Goal: Task Accomplishment & Management: Manage account settings

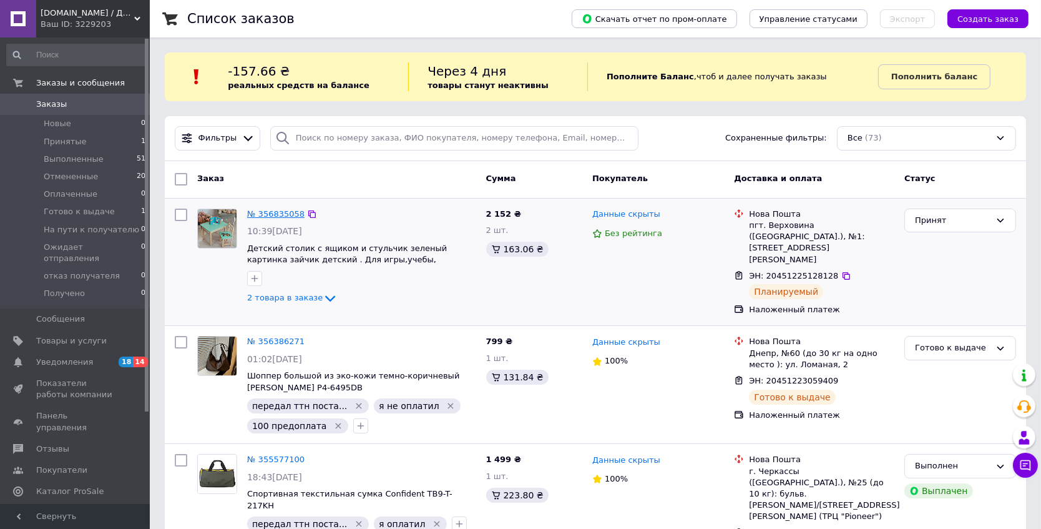
click at [288, 215] on link "№ 356835058" at bounding box center [275, 213] width 57 height 9
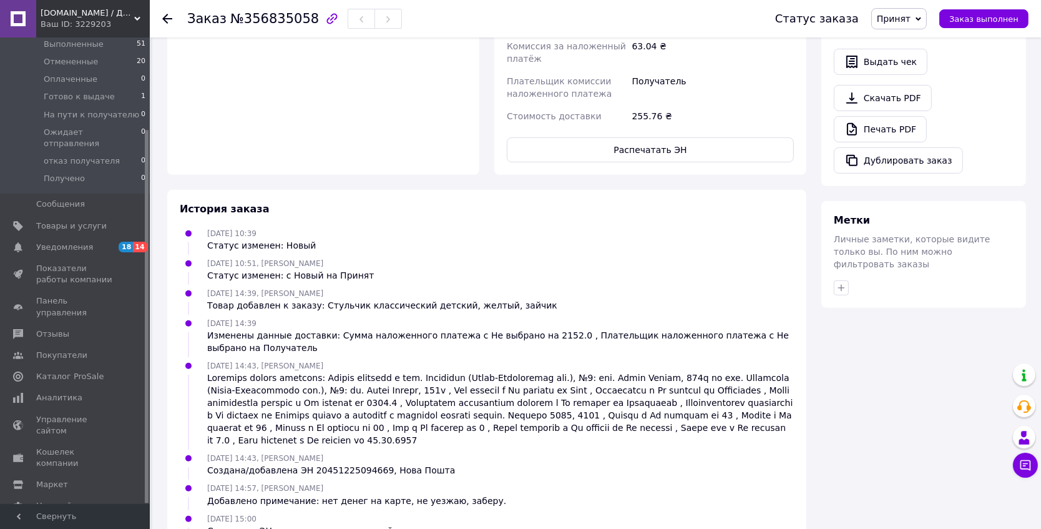
scroll to position [481, 0]
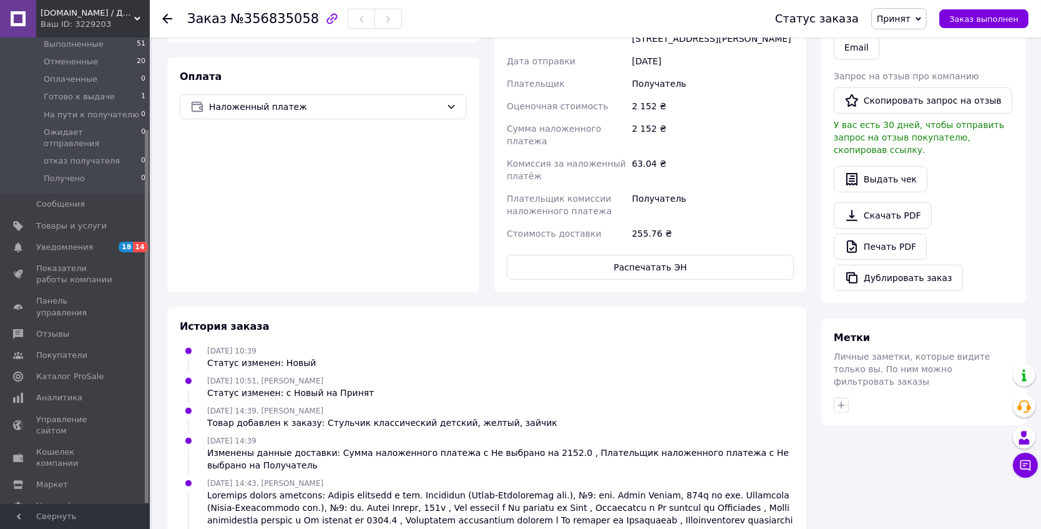
click at [164, 20] on icon at bounding box center [167, 19] width 10 height 10
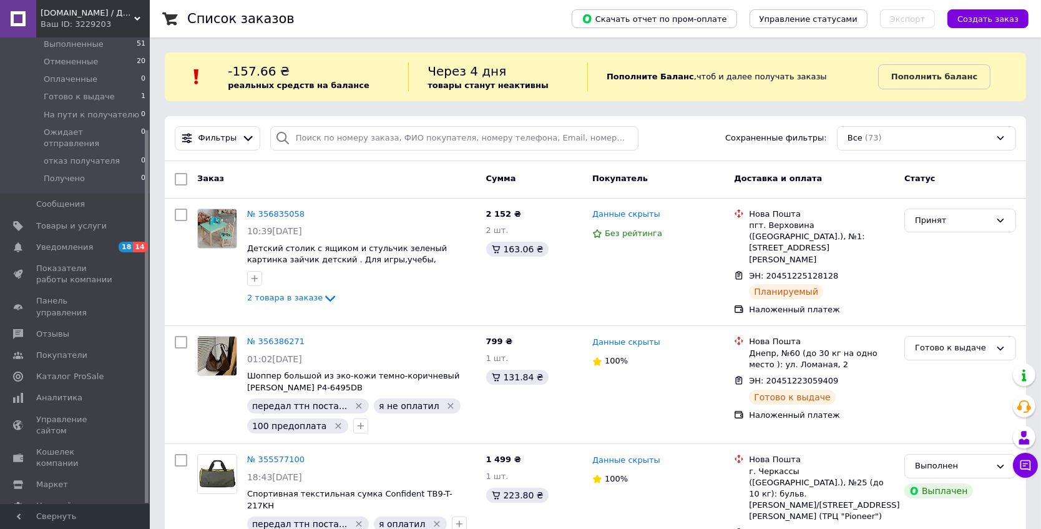
click at [104, 14] on span "099.com.ua / ДЕВЯНОСТО ДЕВЯТЬ: интернет-магазин бытовых товаров." at bounding box center [88, 12] width 94 height 11
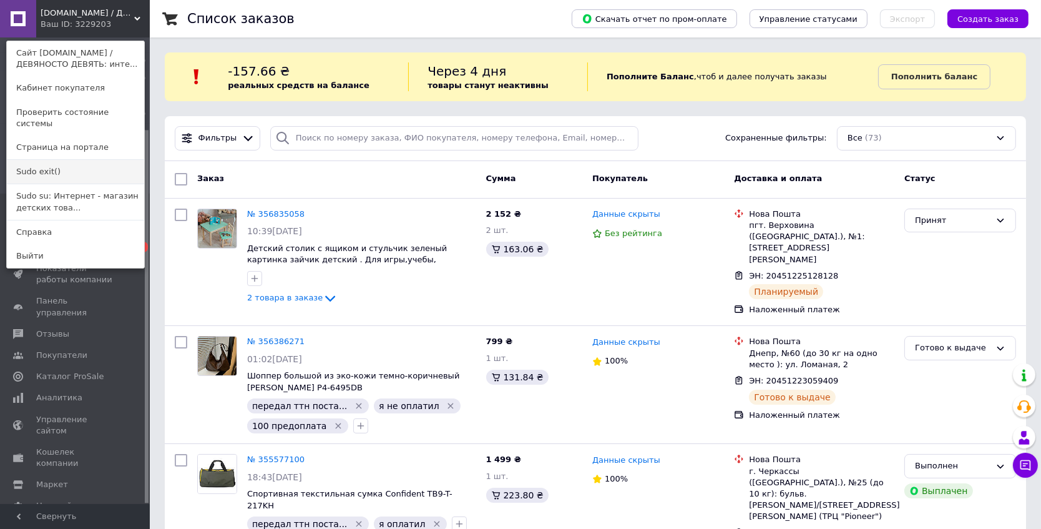
click at [31, 160] on link "Sudo exit()" at bounding box center [75, 172] width 137 height 24
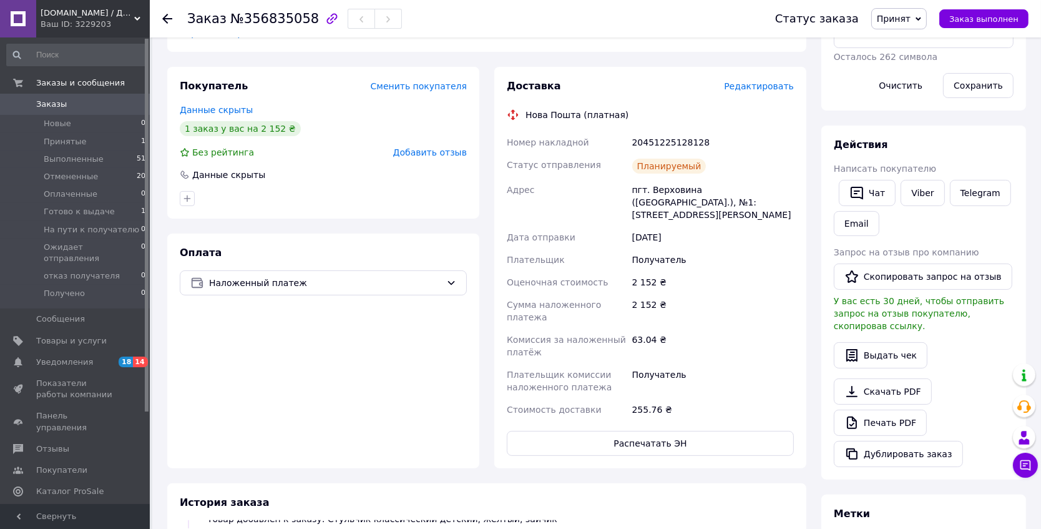
scroll to position [456, 0]
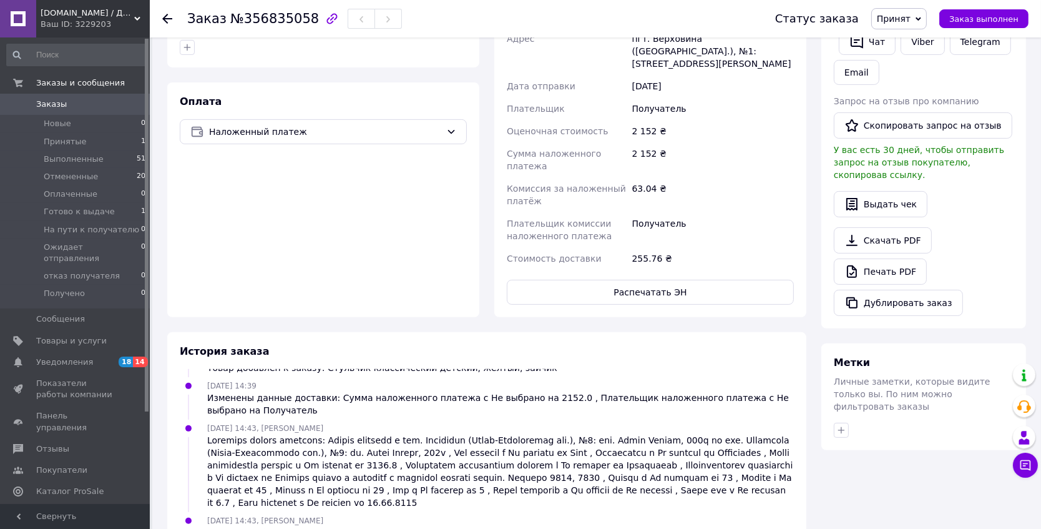
click at [56, 20] on div "Ваш ID: 3229203" at bounding box center [95, 24] width 109 height 11
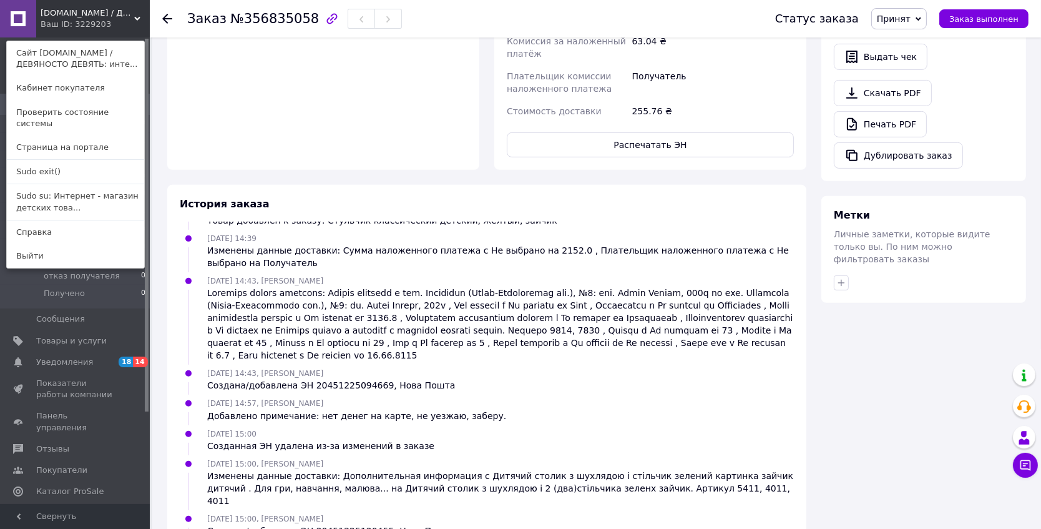
scroll to position [685, 0]
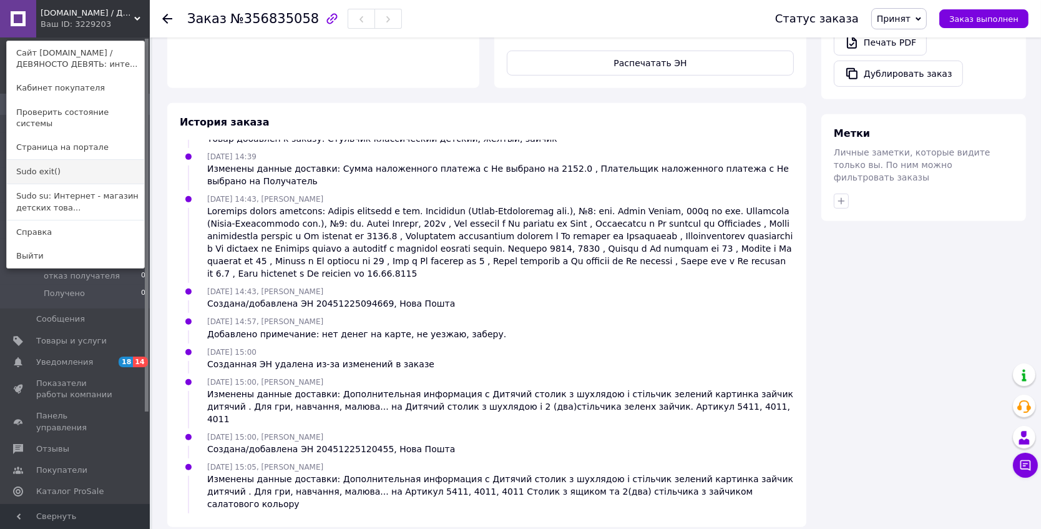
click at [41, 162] on link "Sudo exit()" at bounding box center [75, 172] width 137 height 24
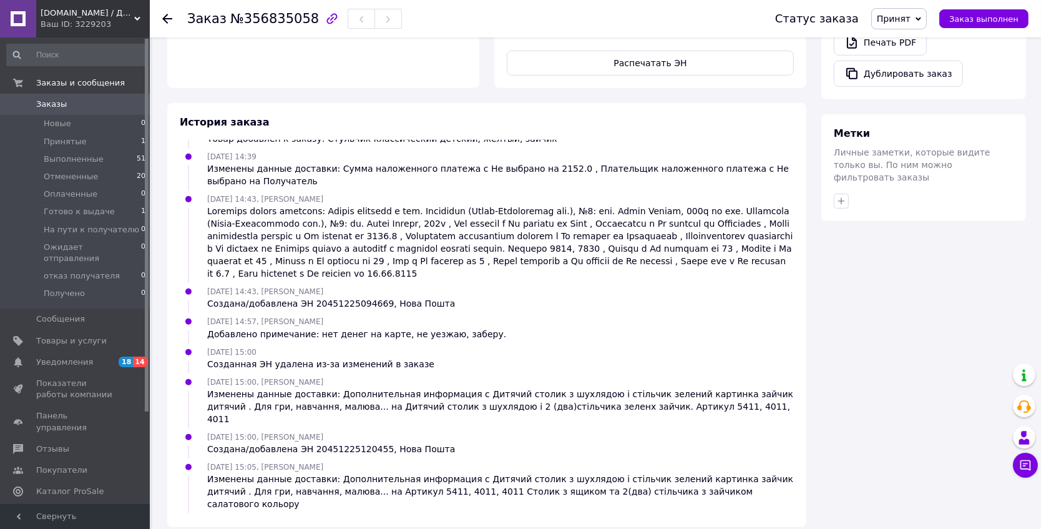
click at [73, 19] on div "Ваш ID: 3229203" at bounding box center [95, 24] width 109 height 11
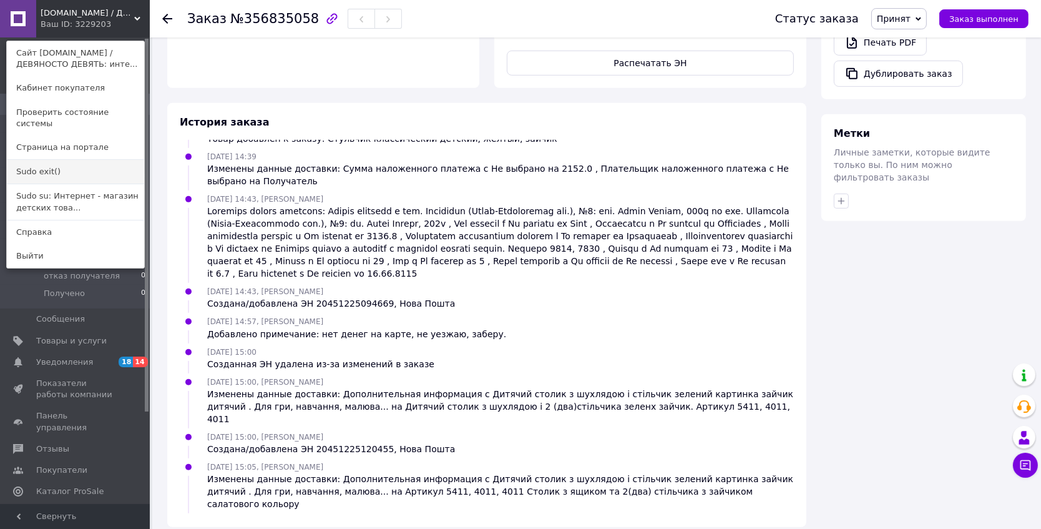
click at [44, 164] on link "Sudo exit()" at bounding box center [75, 172] width 137 height 24
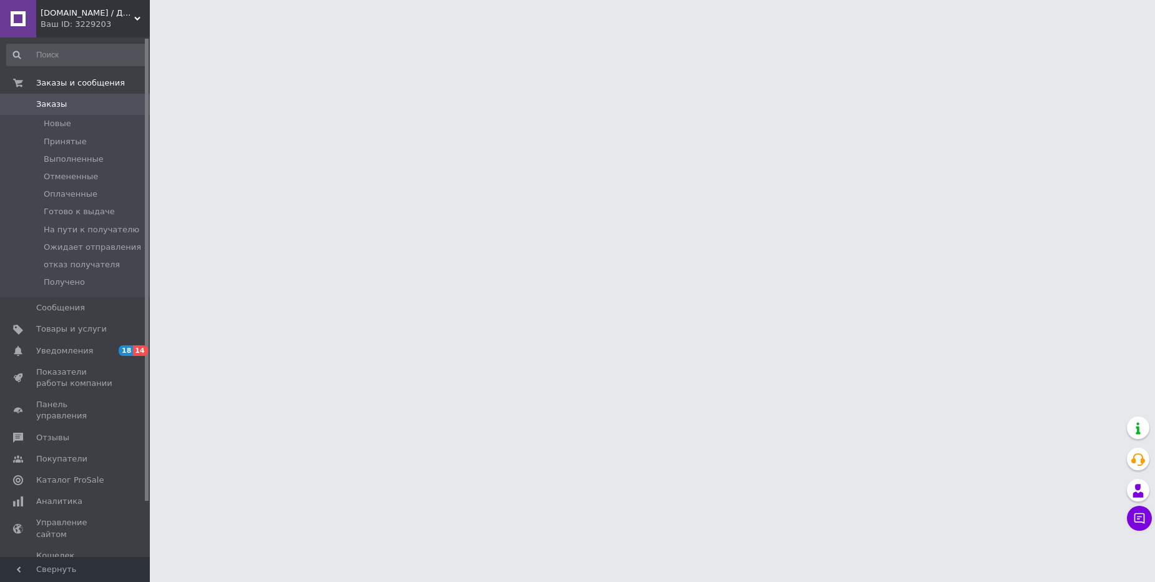
click at [112, 24] on div "Ваш ID: 3229203" at bounding box center [95, 24] width 109 height 11
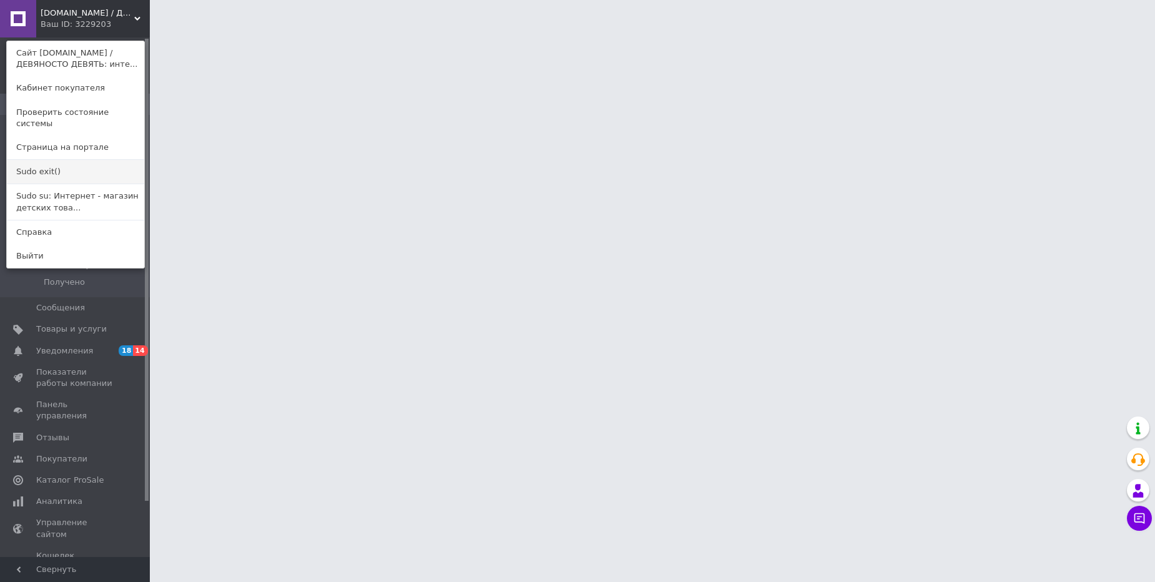
click at [38, 160] on link "Sudo exit()" at bounding box center [75, 172] width 137 height 24
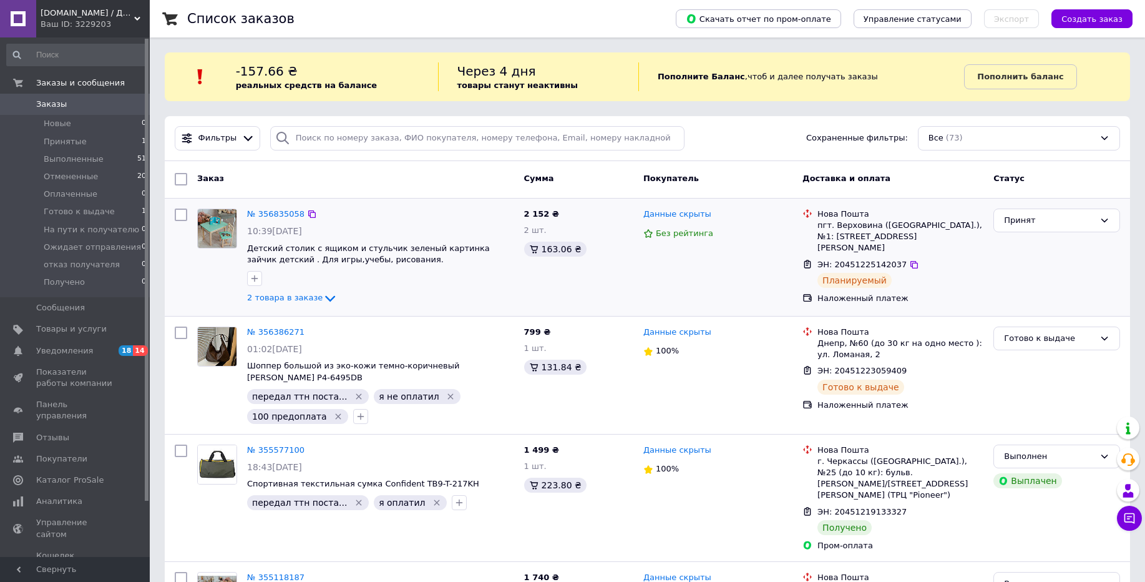
click at [287, 208] on div "№ 356835058" at bounding box center [276, 214] width 60 height 14
click at [286, 211] on link "№ 356835058" at bounding box center [275, 213] width 57 height 9
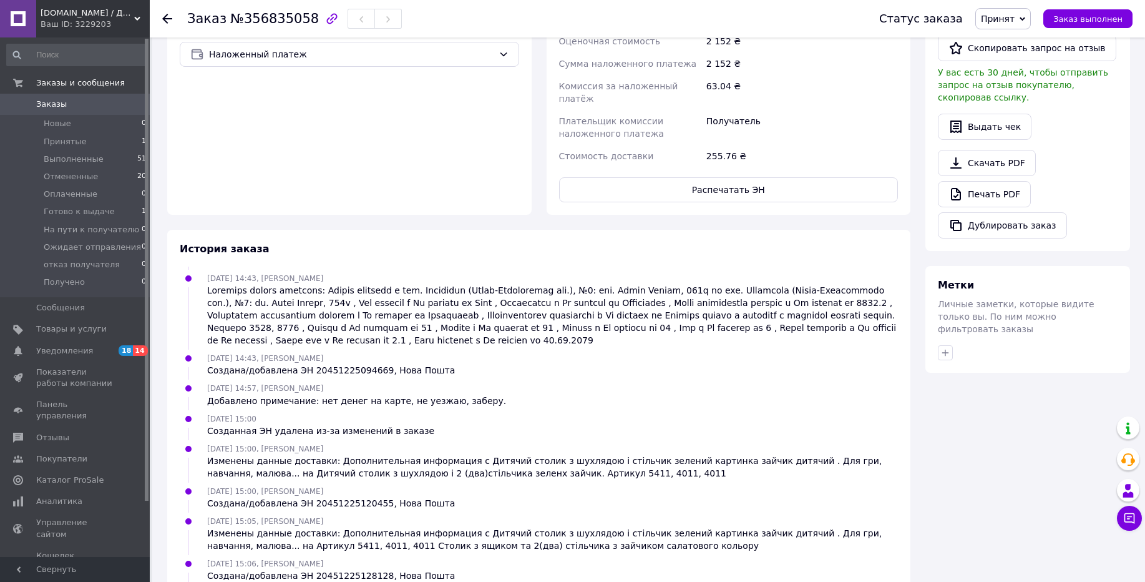
scroll to position [595, 0]
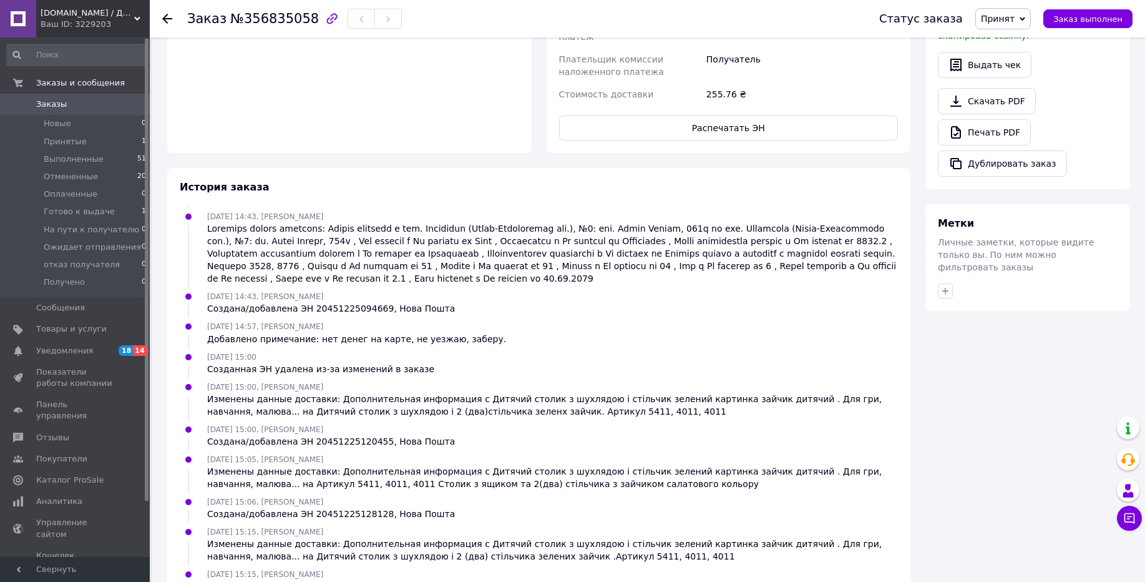
click at [109, 21] on div "Ваш ID: 3229203" at bounding box center [95, 24] width 109 height 11
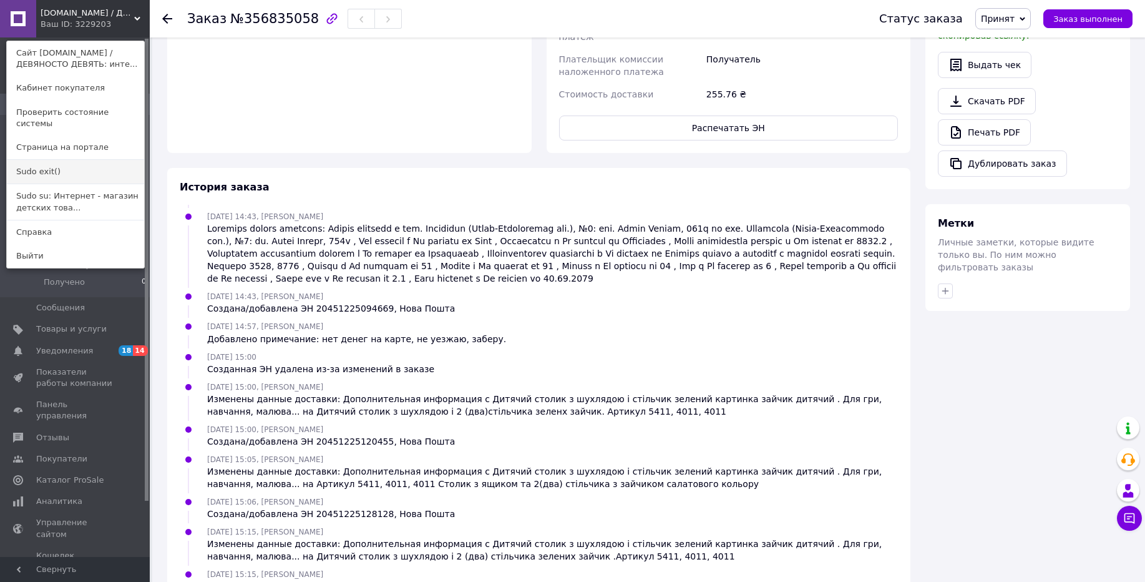
click at [99, 162] on link "Sudo exit()" at bounding box center [75, 172] width 137 height 24
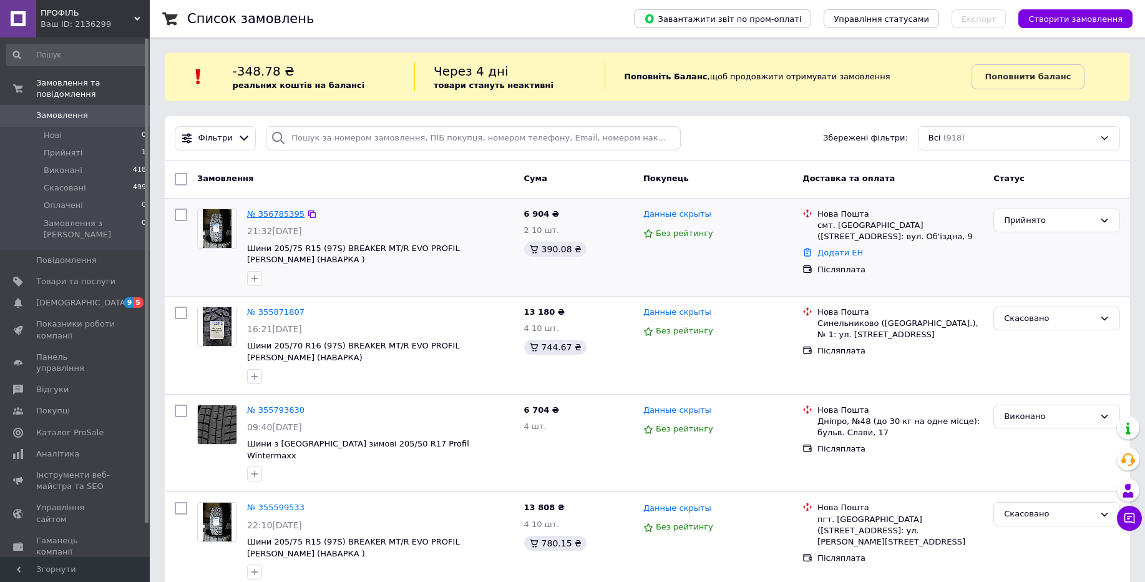
click at [276, 212] on link "№ 356785395" at bounding box center [275, 213] width 57 height 9
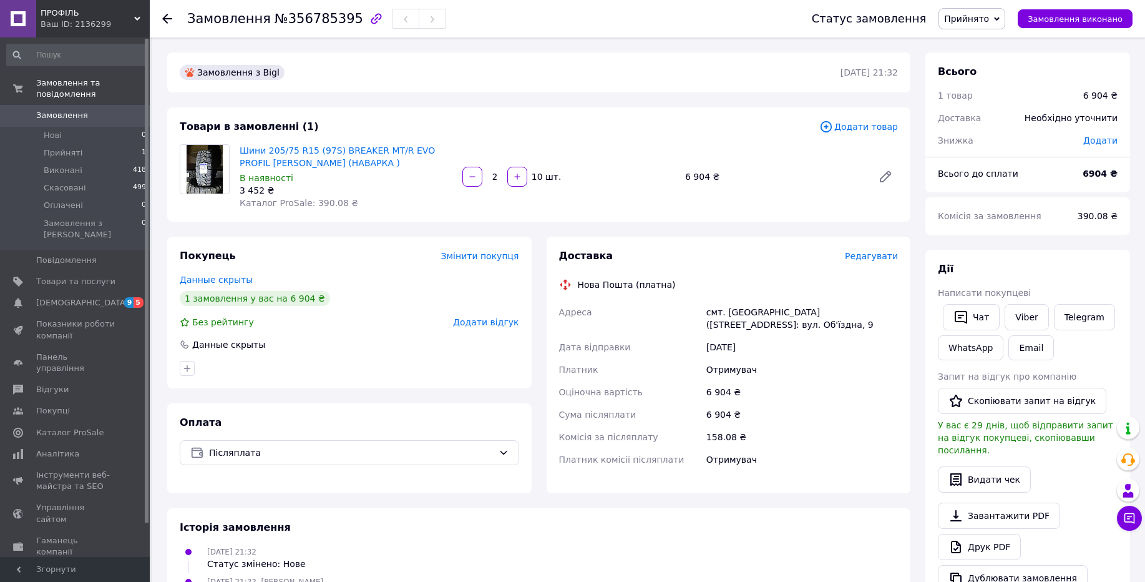
click at [363, 52] on div "Замовлення №356785395 Статус замовлення Прийнято Виконано Скасовано Оплачено За…" at bounding box center [648, 478] width 993 height 883
click at [69, 24] on div "Ваш ID: 2136299" at bounding box center [95, 24] width 109 height 11
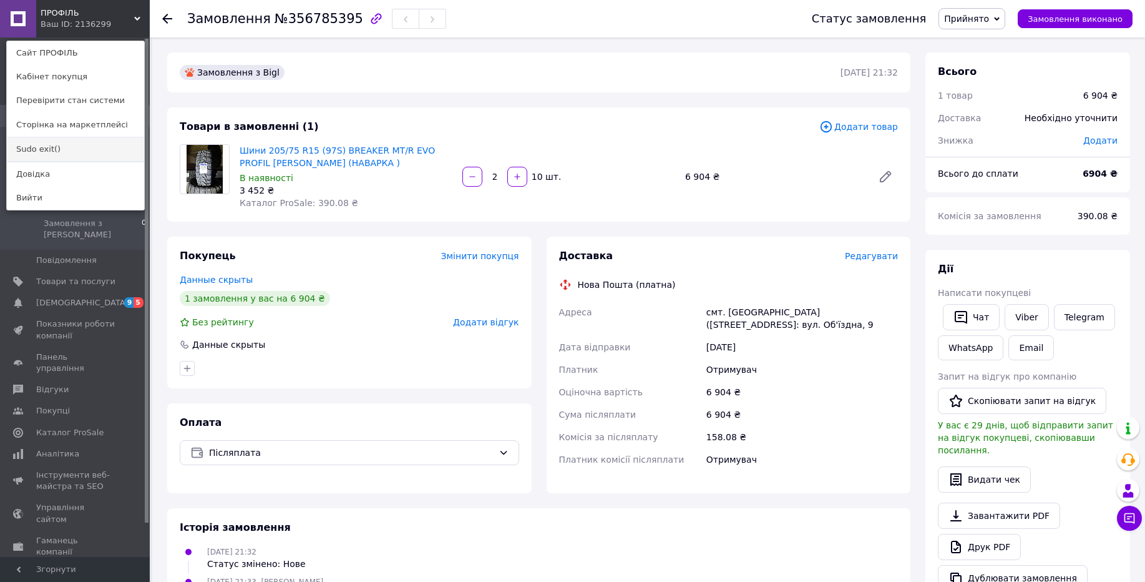
click at [56, 141] on link "Sudo exit()" at bounding box center [75, 149] width 137 height 24
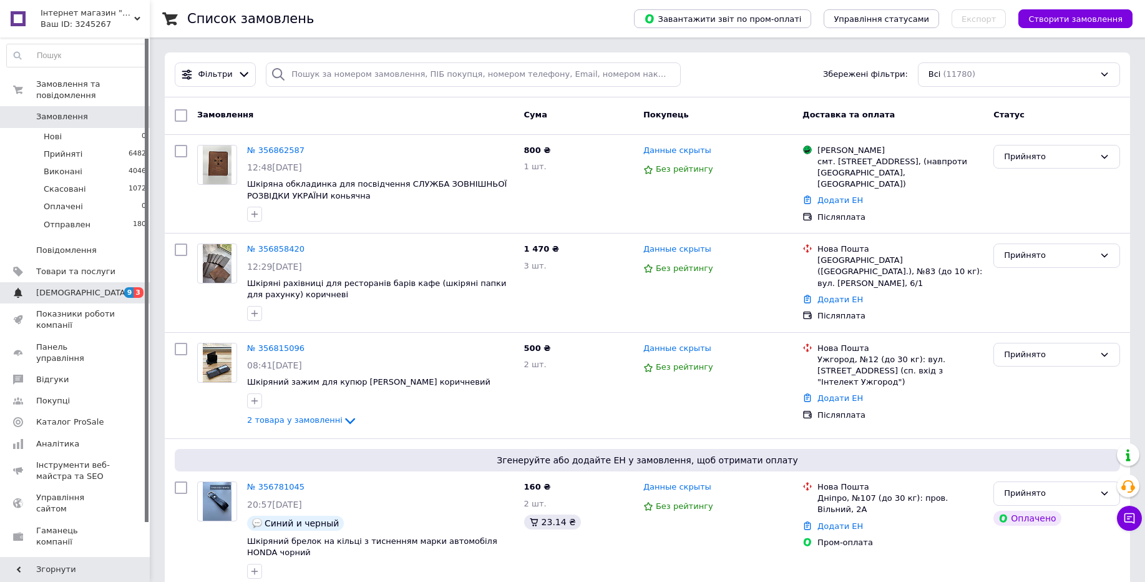
click at [71, 288] on span "Сповіщення" at bounding box center [82, 292] width 92 height 11
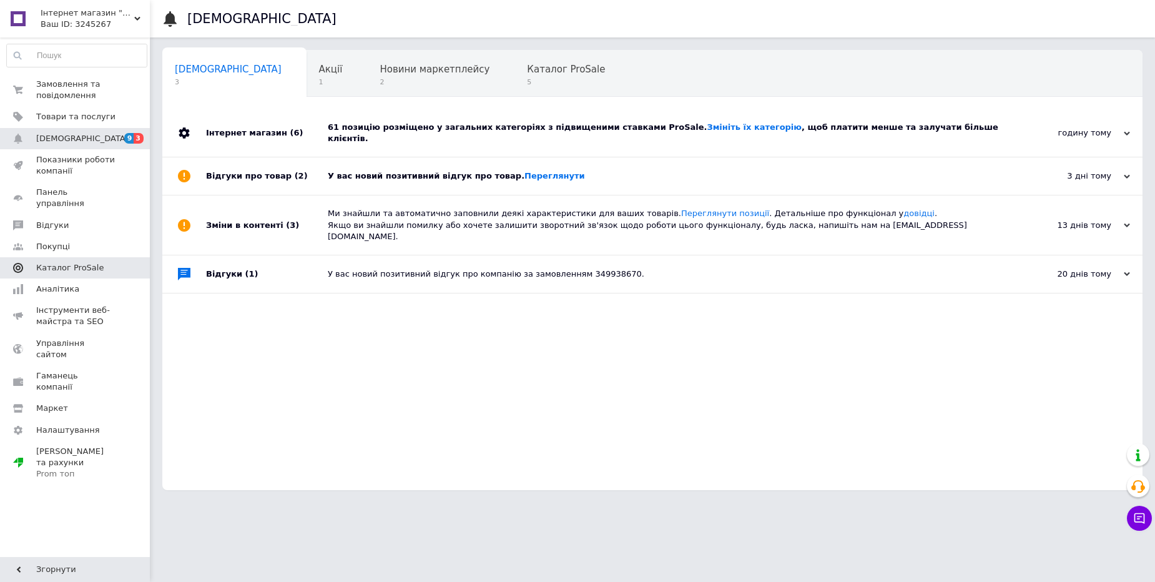
click at [67, 262] on span "Каталог ProSale" at bounding box center [69, 267] width 67 height 11
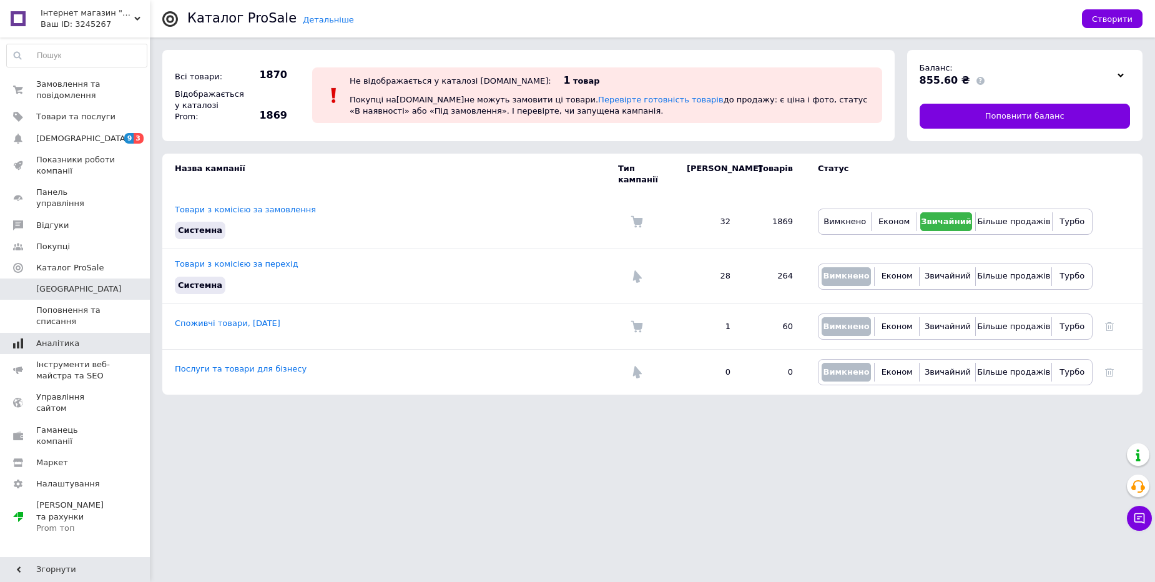
click at [67, 338] on span "Аналітика" at bounding box center [57, 343] width 43 height 11
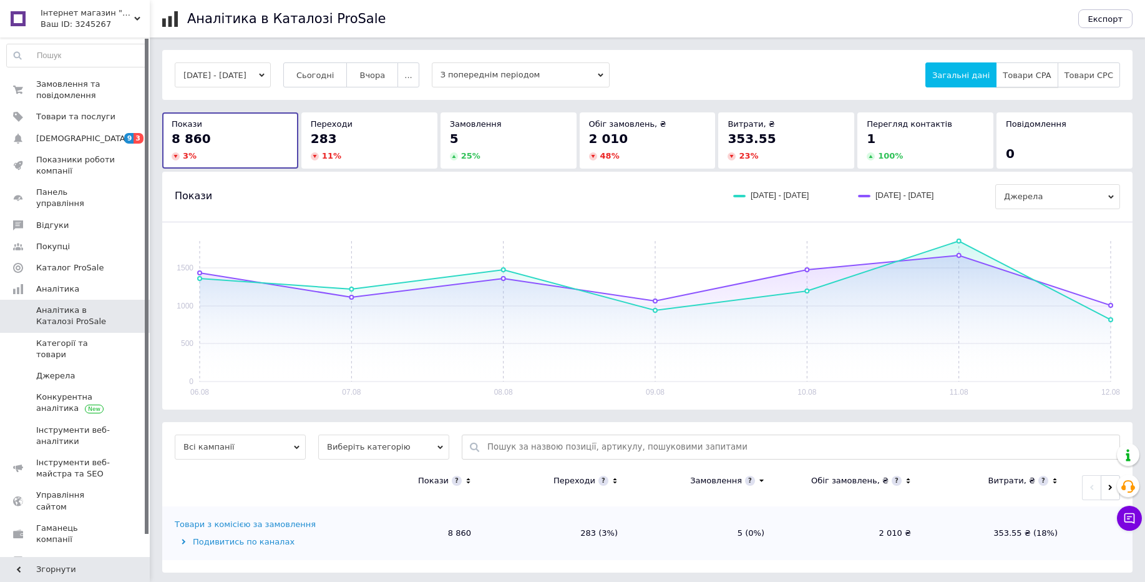
click at [1019, 76] on span "Товари CPA" at bounding box center [1027, 75] width 48 height 9
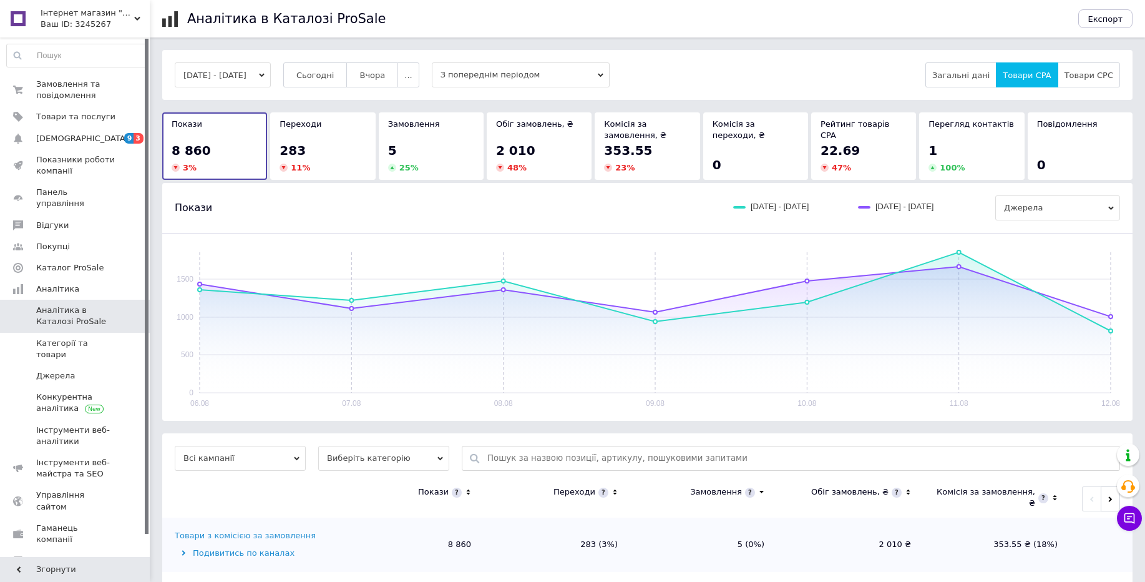
drag, startPoint x: 501, startPoint y: 67, endPoint x: 505, endPoint y: 86, distance: 18.5
click at [501, 67] on span "З попереднім періодом" at bounding box center [521, 74] width 178 height 25
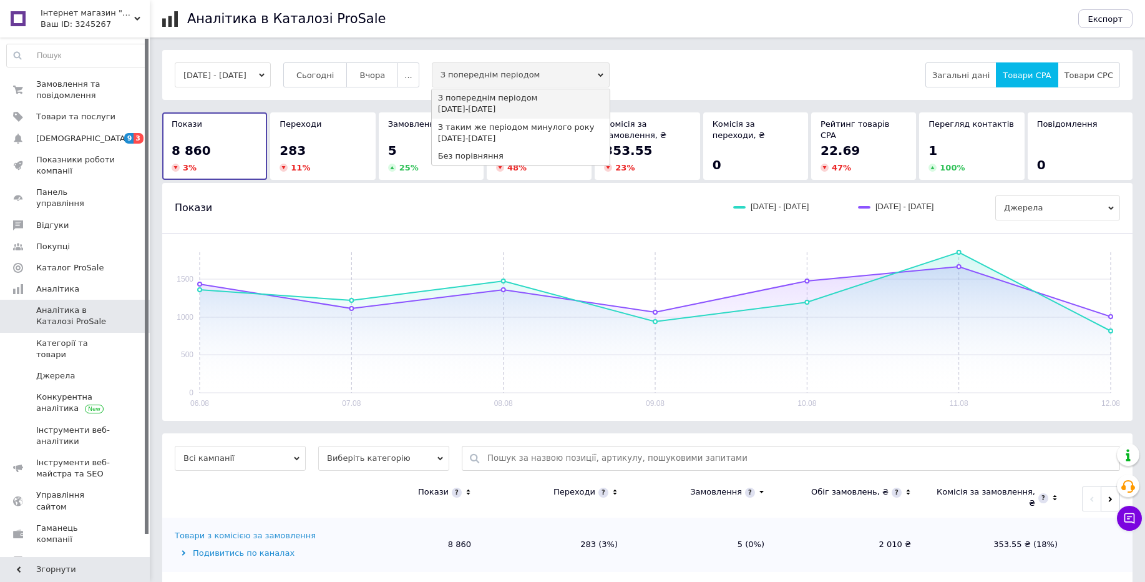
drag, startPoint x: 511, startPoint y: 153, endPoint x: 501, endPoint y: 152, distance: 10.1
click at [511, 154] on div "Без порівняння" at bounding box center [520, 155] width 165 height 11
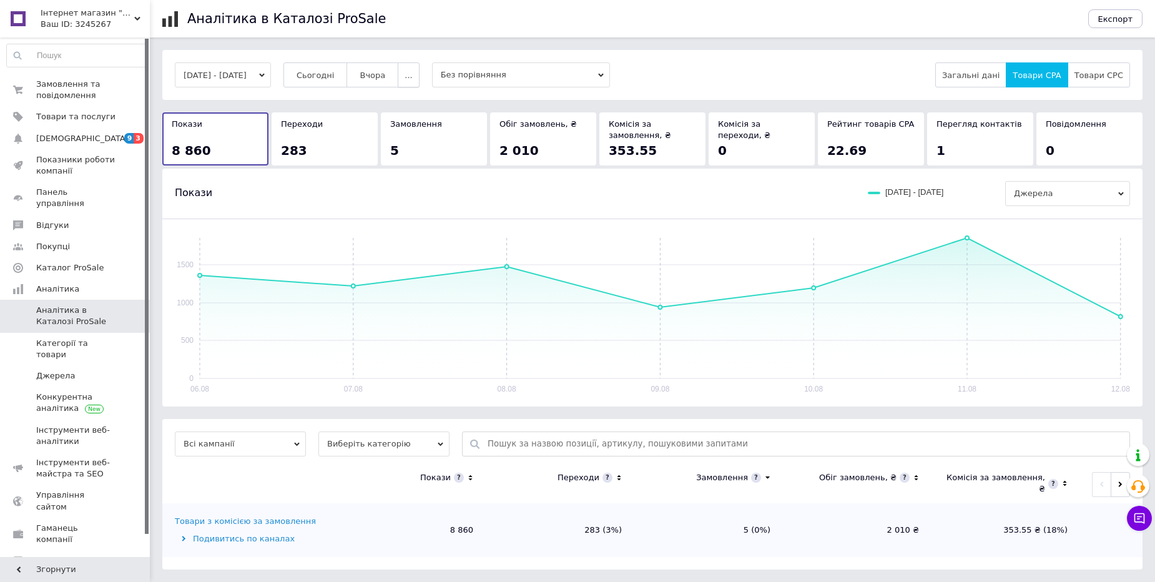
click at [412, 74] on span "..." at bounding box center [407, 75] width 7 height 9
click at [398, 197] on span "60-10 днів" at bounding box center [384, 196] width 44 height 9
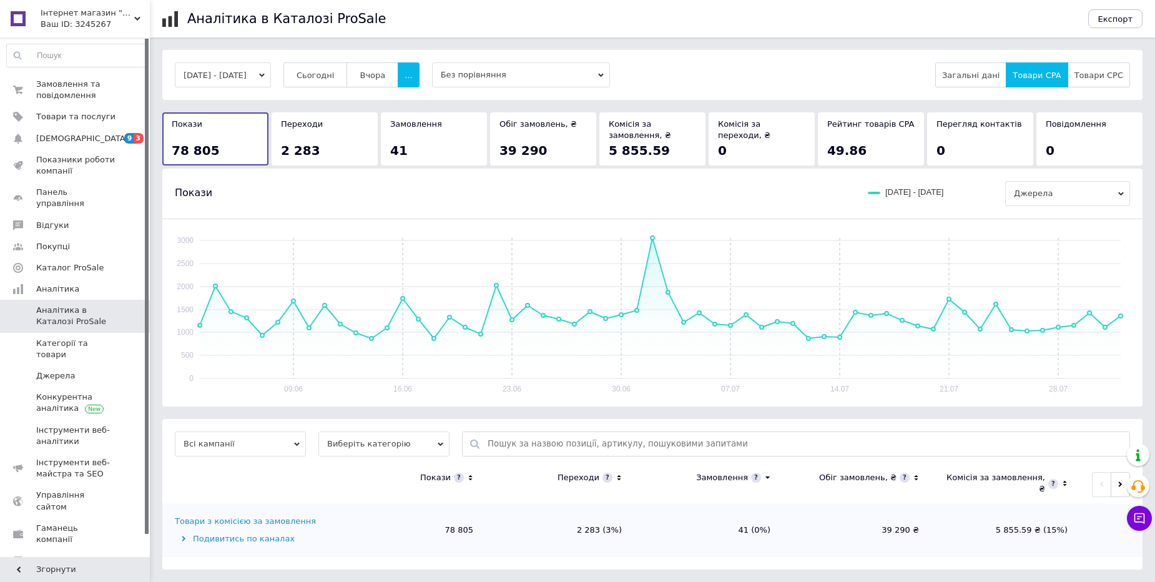
click at [375, 436] on span "Виберіть категорію" at bounding box center [383, 443] width 131 height 25
click at [364, 484] on li "Усі категорії" at bounding box center [383, 484] width 131 height 17
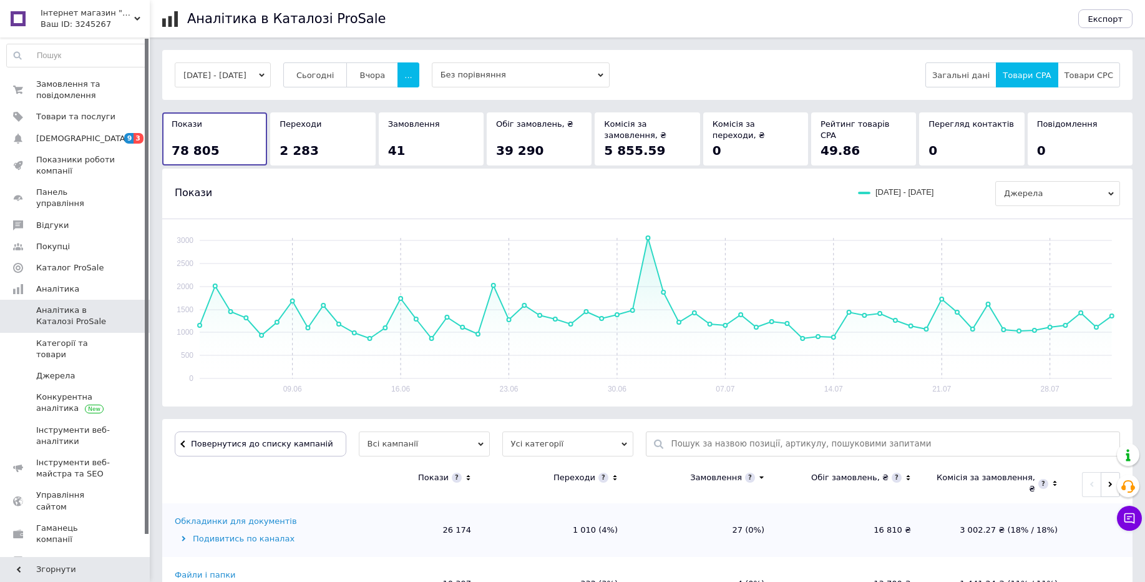
scroll to position [372, 0]
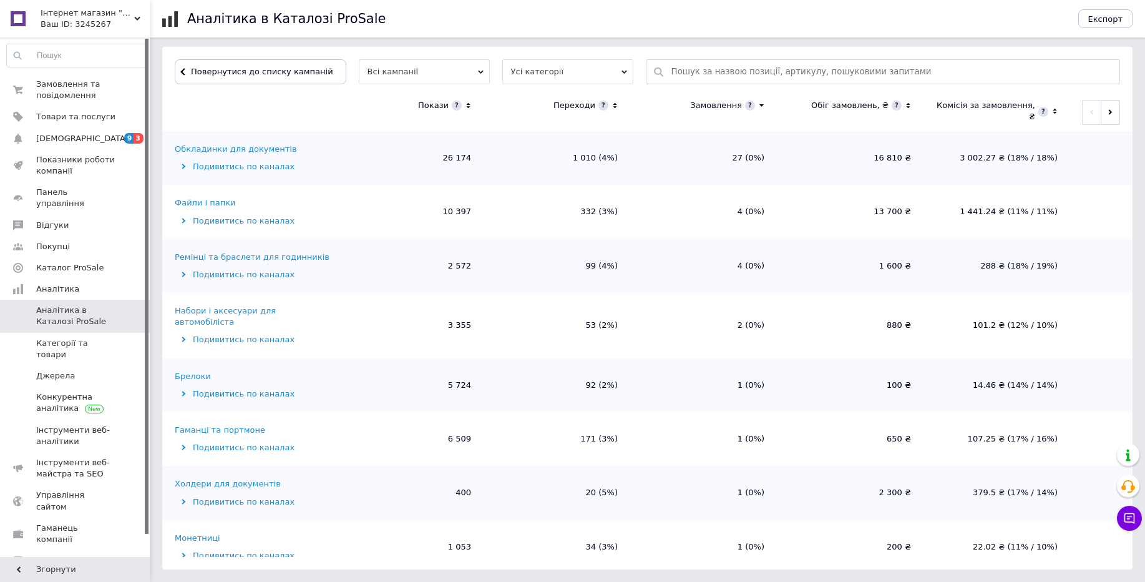
click at [464, 106] on icon at bounding box center [468, 105] width 8 height 11
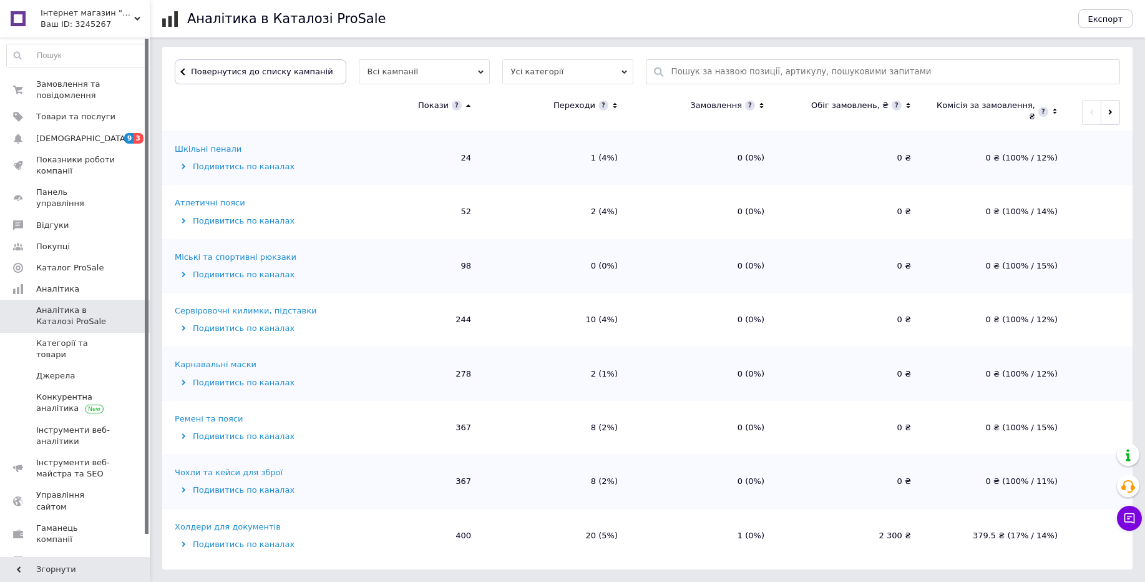
click at [464, 106] on icon at bounding box center [468, 105] width 8 height 11
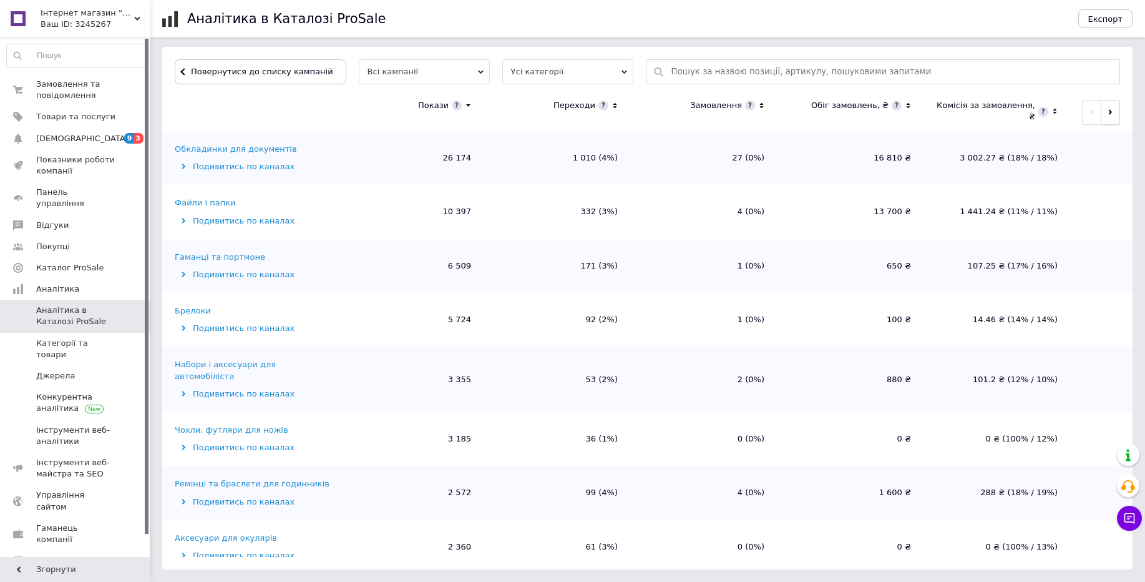
click at [1103, 118] on button "button" at bounding box center [1110, 112] width 19 height 25
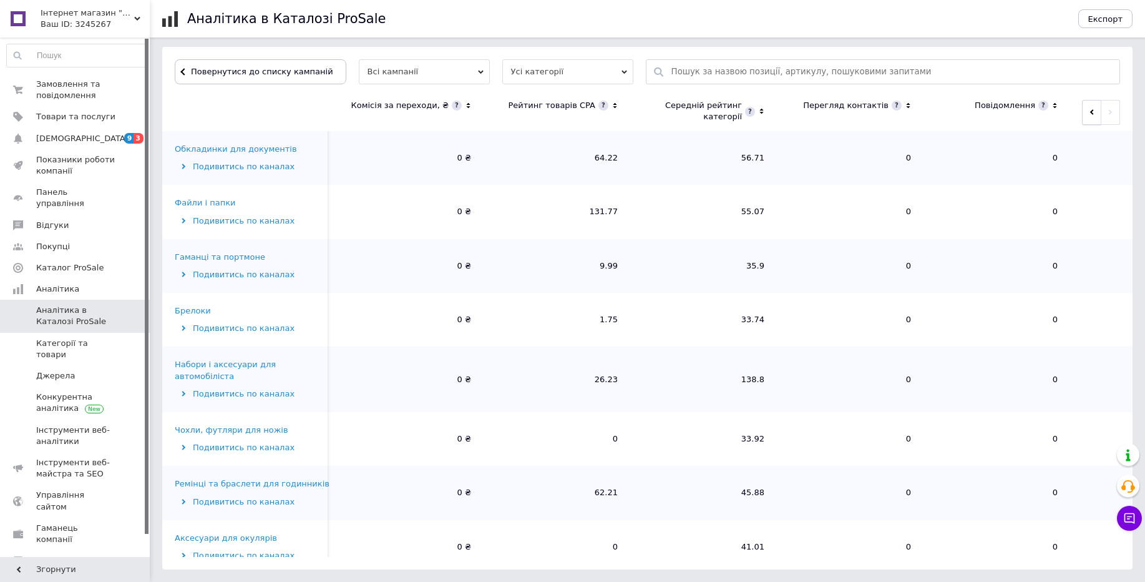
click at [1082, 113] on button "button" at bounding box center [1091, 112] width 19 height 25
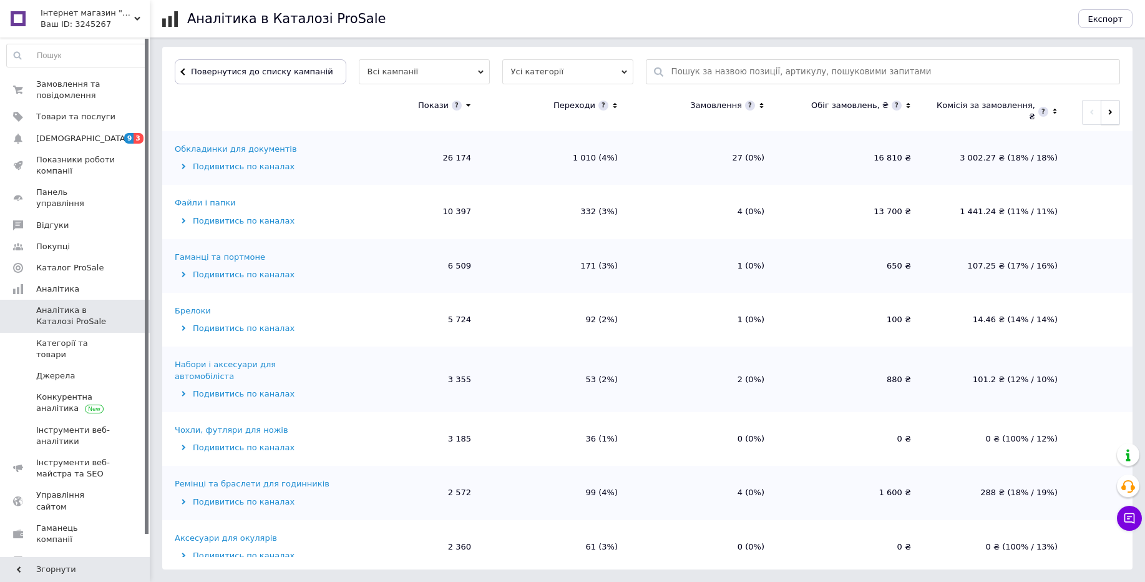
click at [1105, 119] on button "button" at bounding box center [1110, 112] width 19 height 25
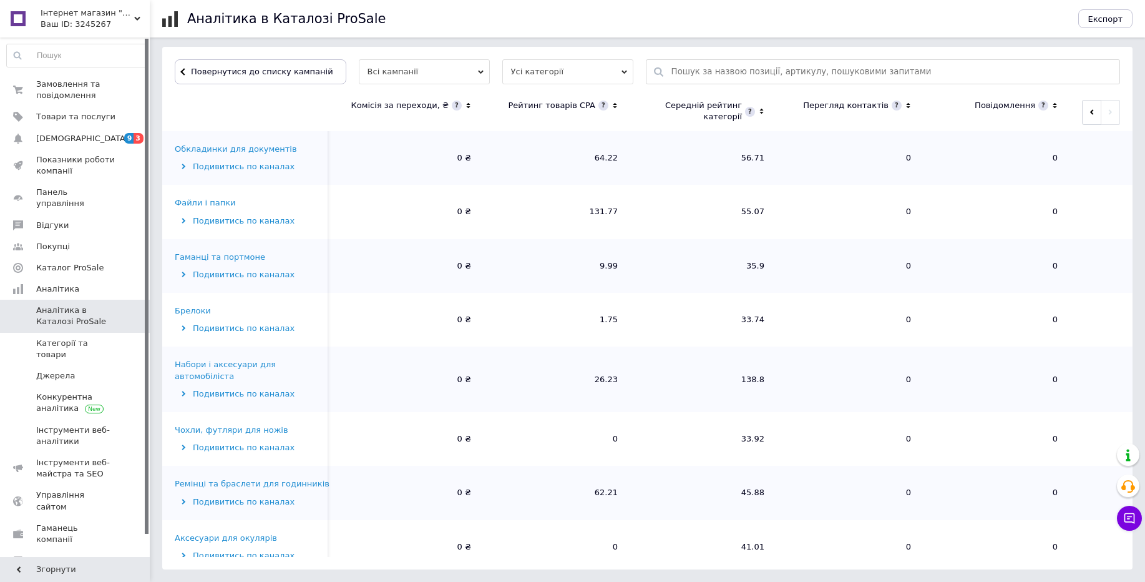
click at [92, 16] on span "Інтернет магазин "Shiynik"" at bounding box center [88, 12] width 94 height 11
click at [31, 149] on link "Sudo exit()" at bounding box center [75, 161] width 137 height 24
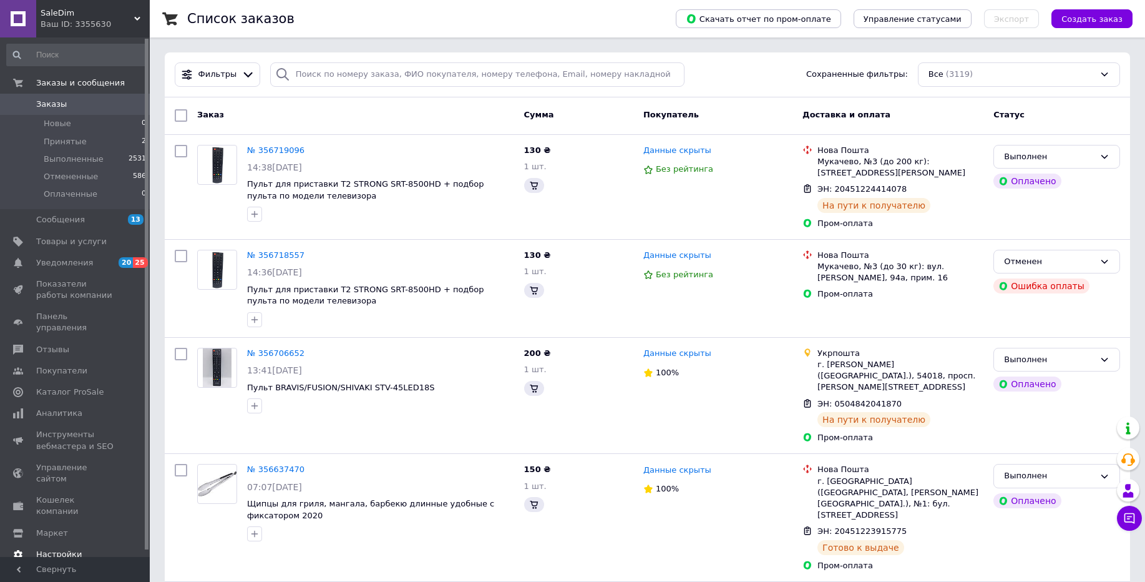
click at [70, 429] on span "Инструменты вебмастера и SEO" at bounding box center [75, 440] width 79 height 22
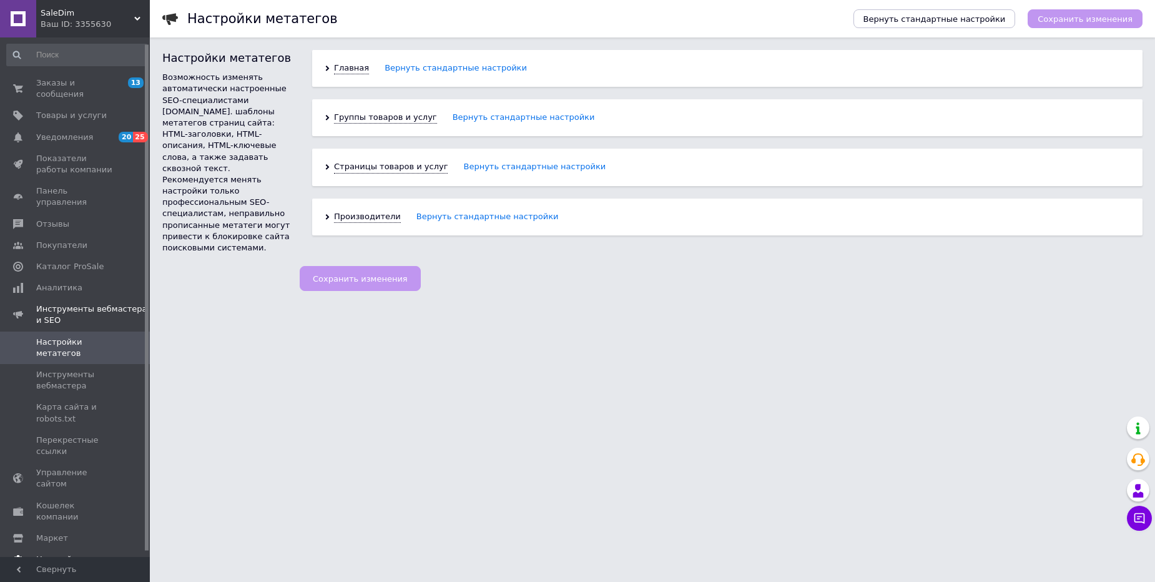
scroll to position [12, 0]
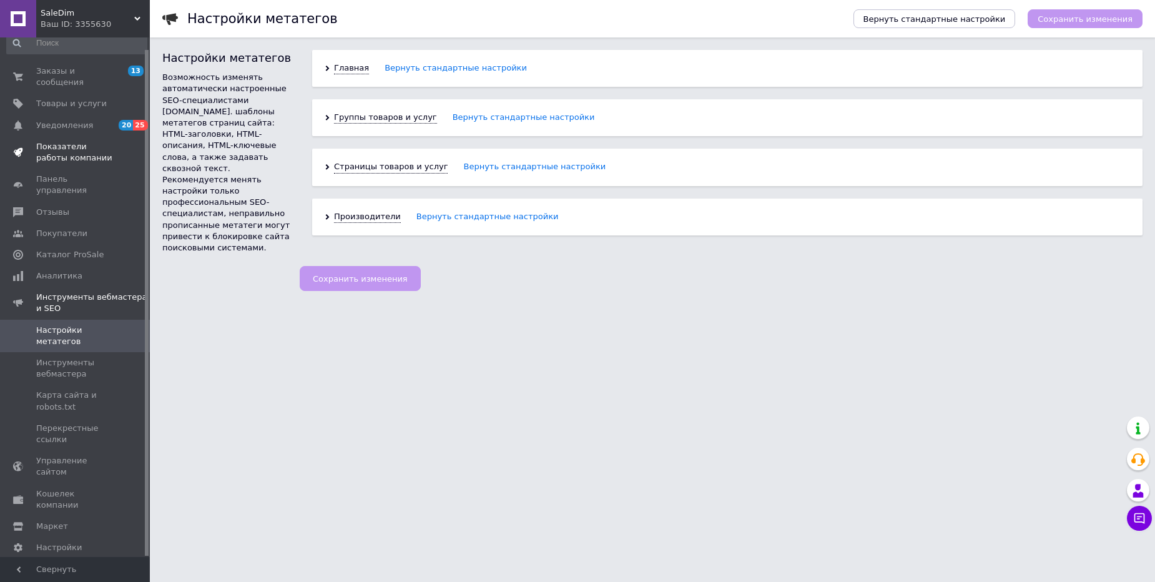
click at [64, 150] on span "Показатели работы компании" at bounding box center [75, 152] width 79 height 22
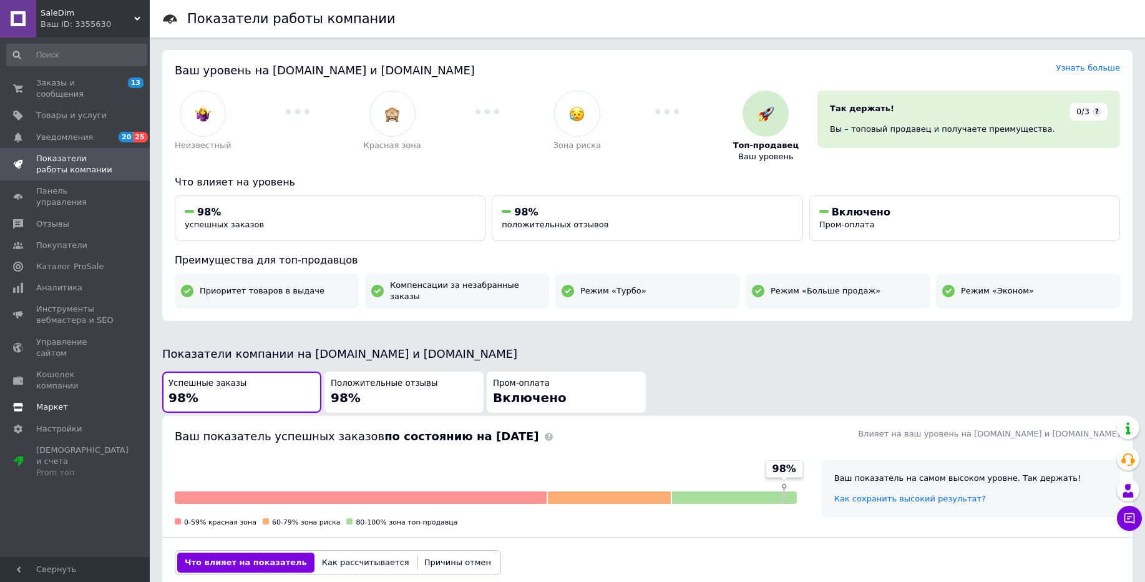
click at [64, 401] on span "Маркет" at bounding box center [52, 406] width 32 height 11
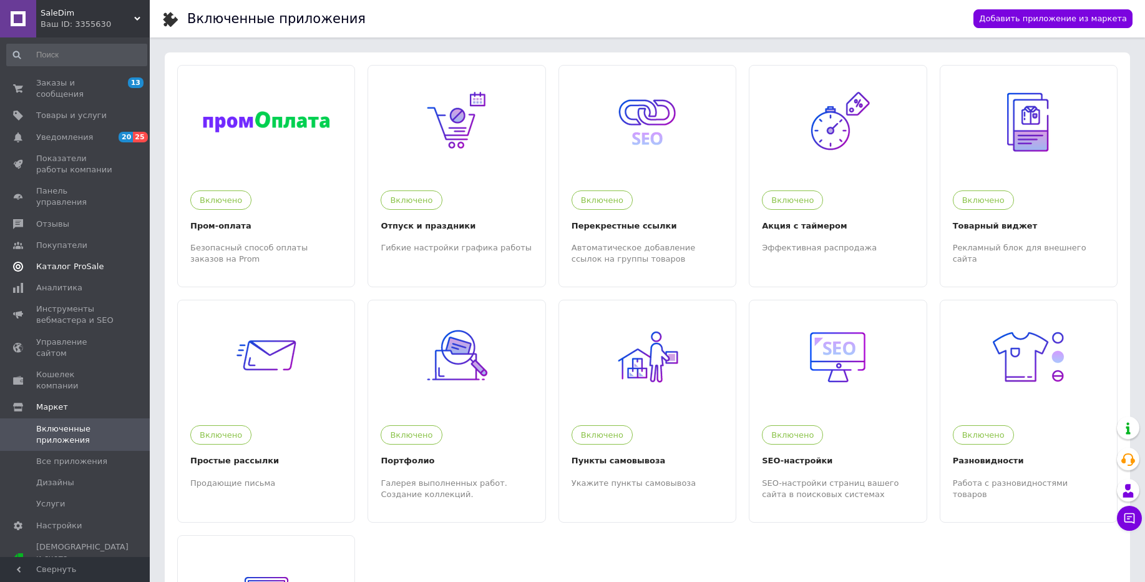
click at [83, 256] on link "Каталог ProSale" at bounding box center [77, 266] width 154 height 21
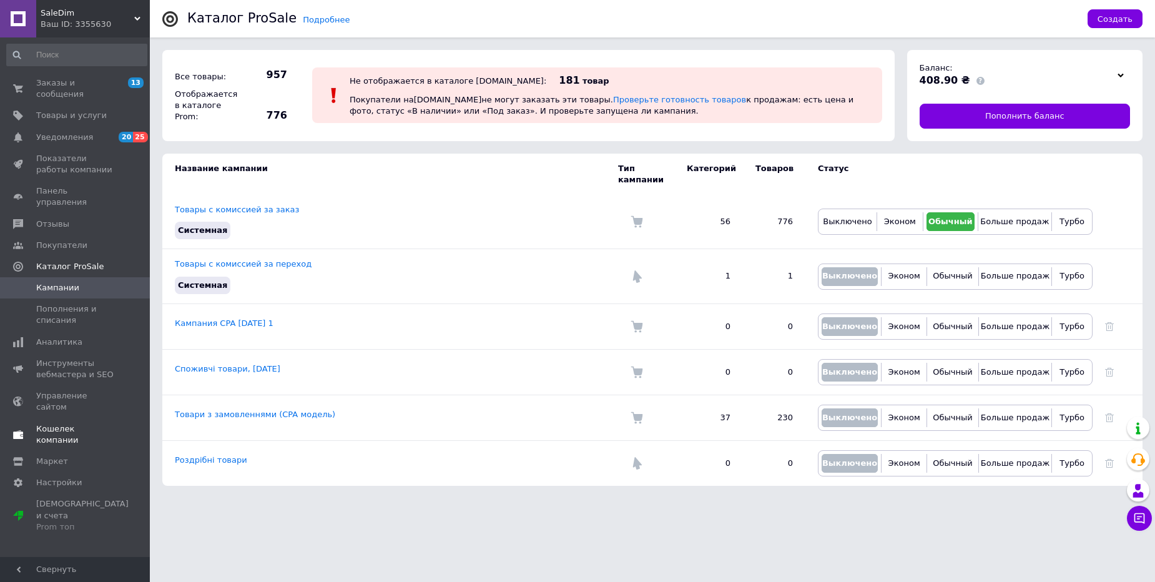
click at [84, 423] on span "Кошелек компании" at bounding box center [75, 434] width 79 height 22
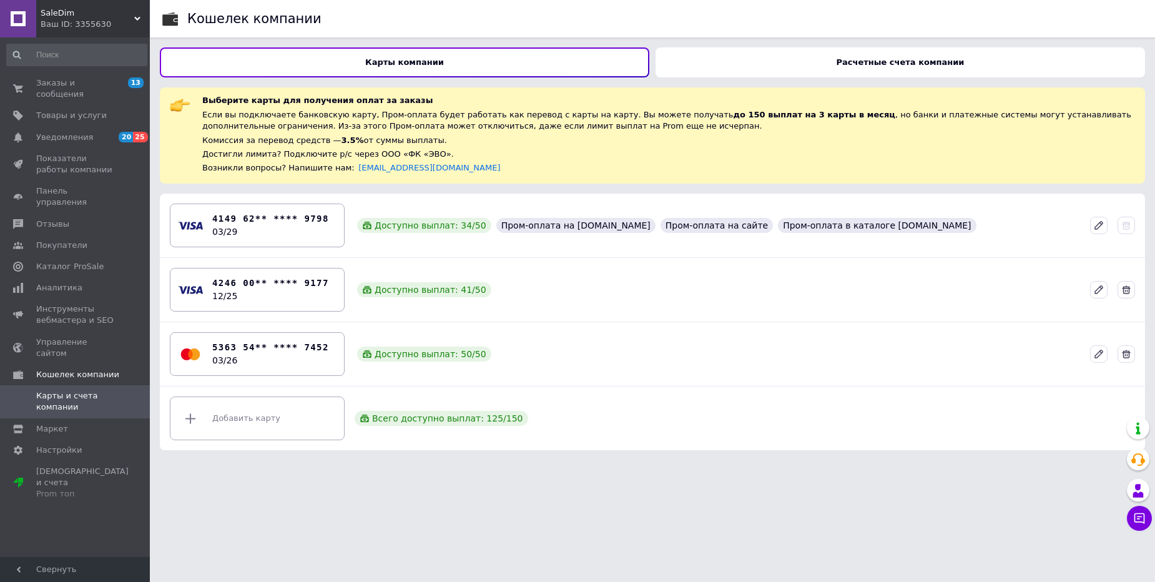
click at [731, 64] on div "Расчетные счета компании" at bounding box center [899, 62] width 489 height 30
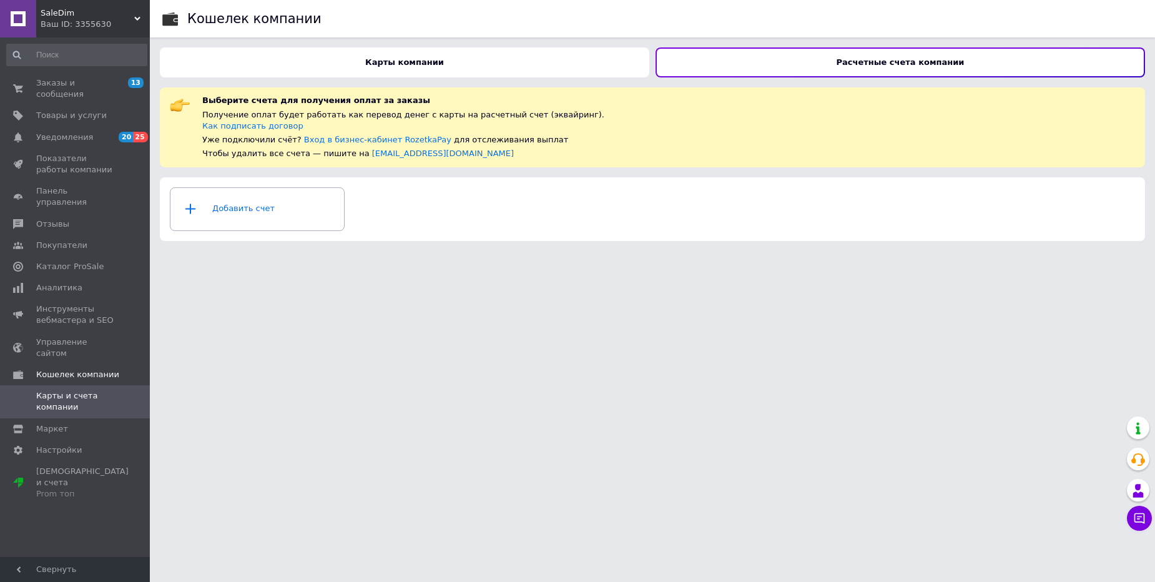
click at [560, 57] on div "Карты компании" at bounding box center [404, 62] width 489 height 30
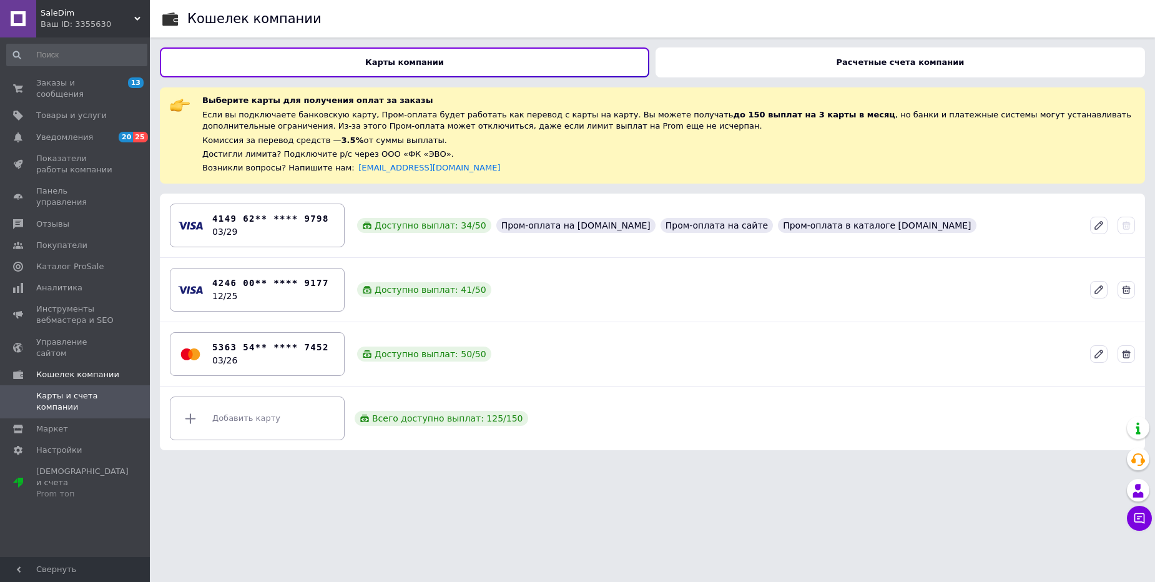
click at [681, 69] on div "Расчетные счета компании" at bounding box center [899, 62] width 489 height 30
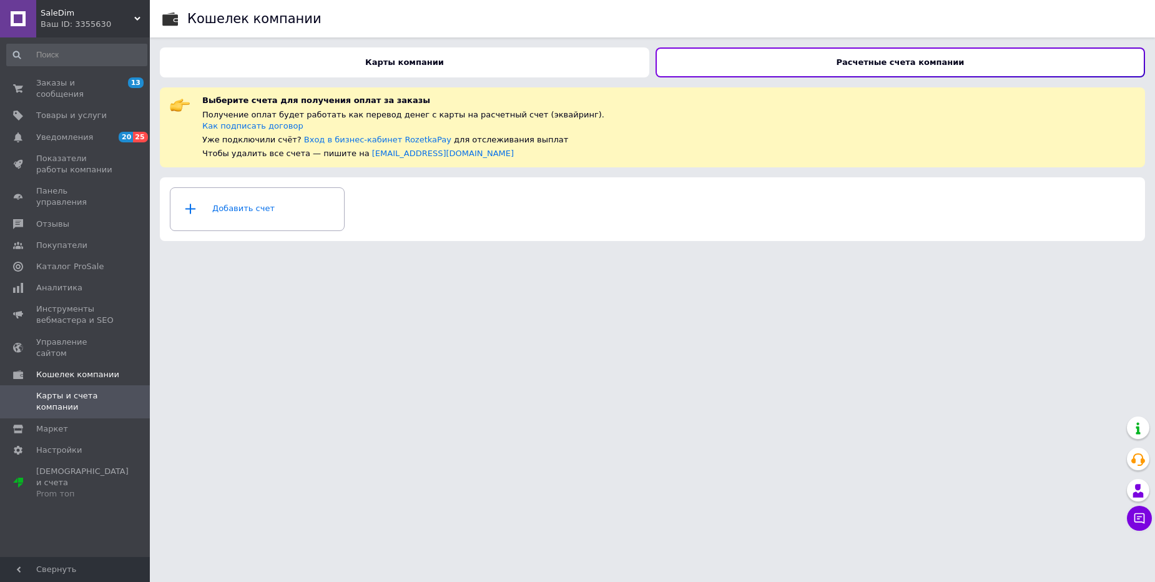
click at [77, 22] on div "Ваш ID: 3355630" at bounding box center [95, 24] width 109 height 11
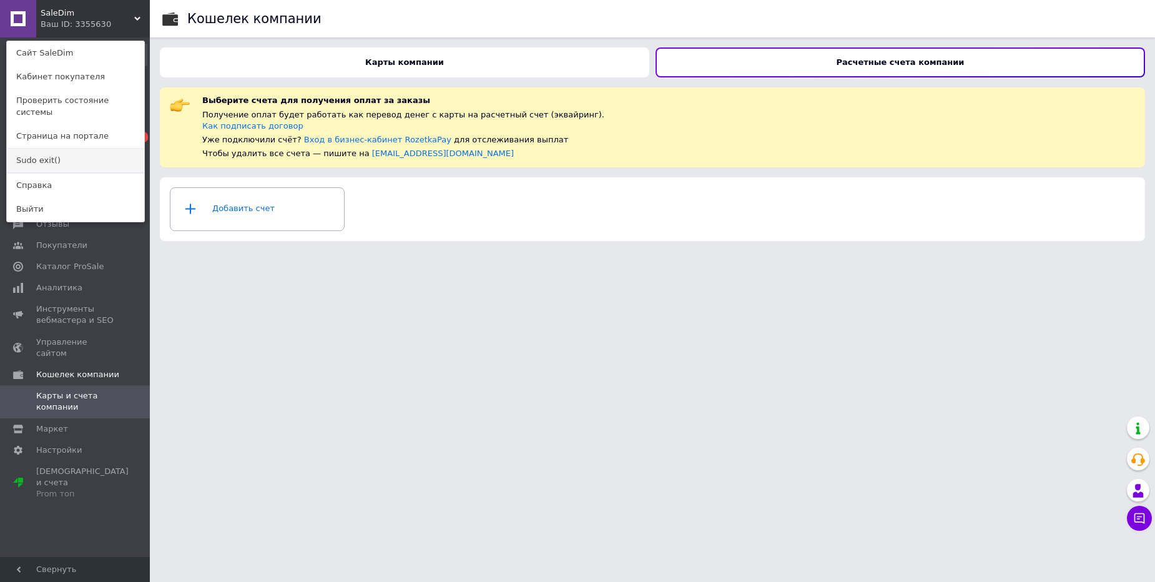
click at [52, 149] on link "Sudo exit()" at bounding box center [75, 161] width 137 height 24
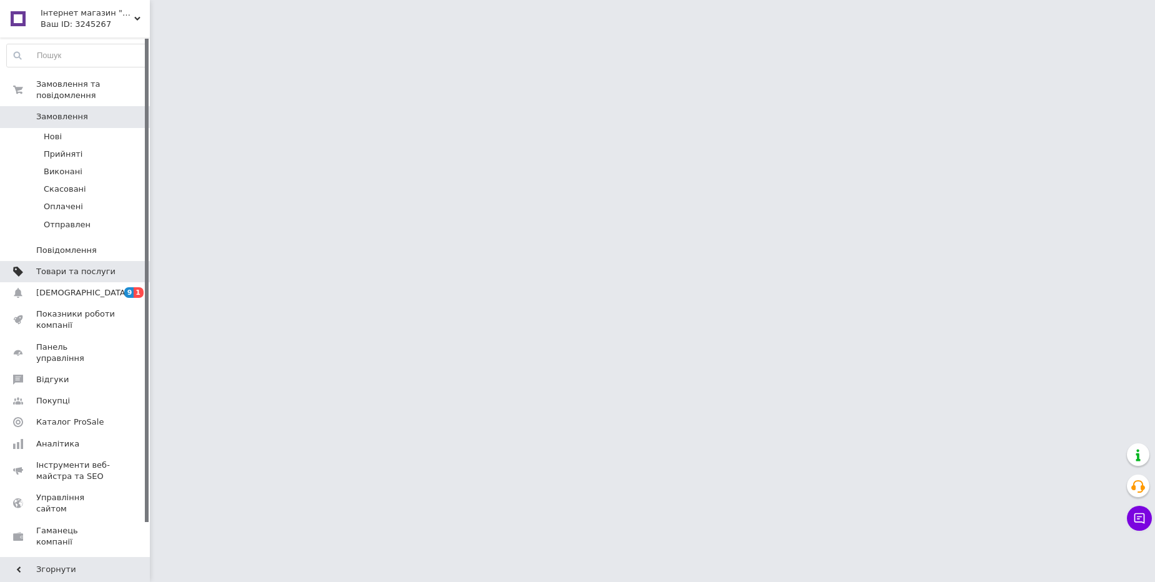
click at [65, 270] on span "Товари та послуги" at bounding box center [75, 271] width 79 height 11
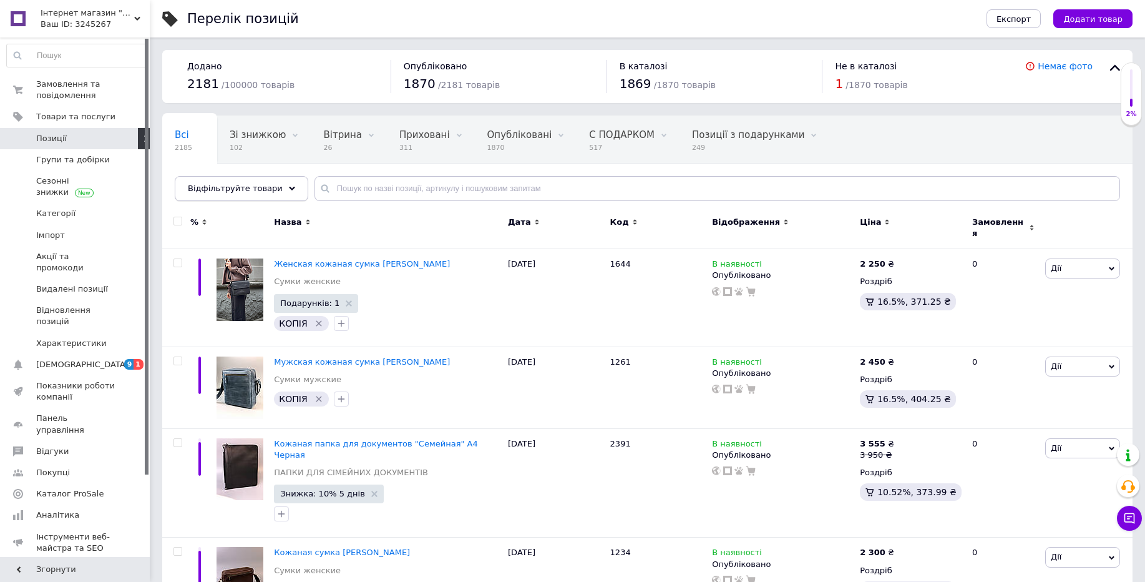
click at [271, 188] on span "Відфільтруйте товари" at bounding box center [235, 187] width 95 height 9
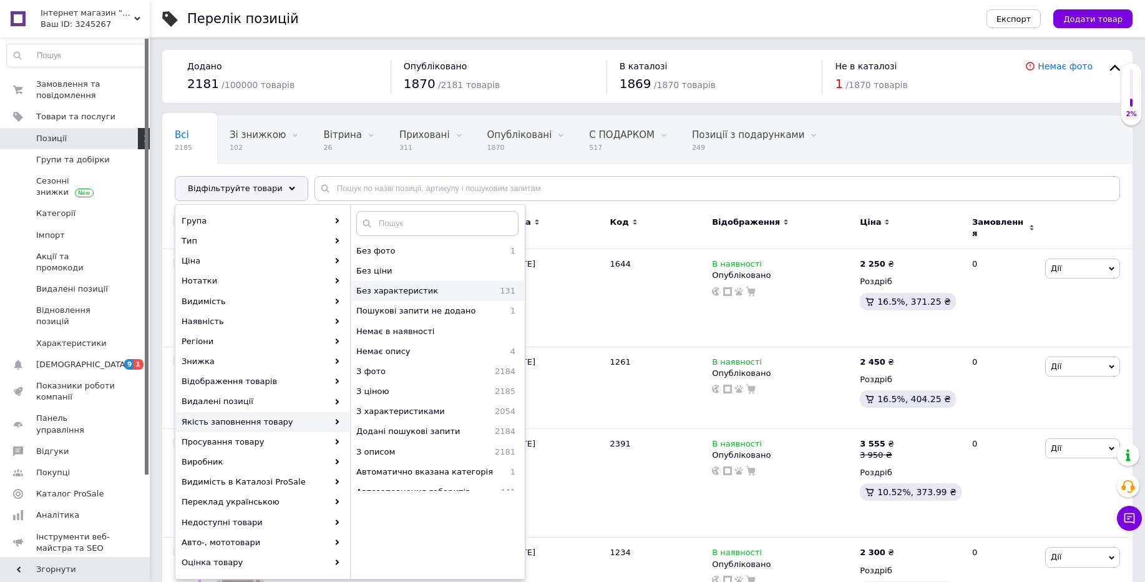
click at [413, 292] on span "Без характеристик" at bounding box center [418, 290] width 125 height 11
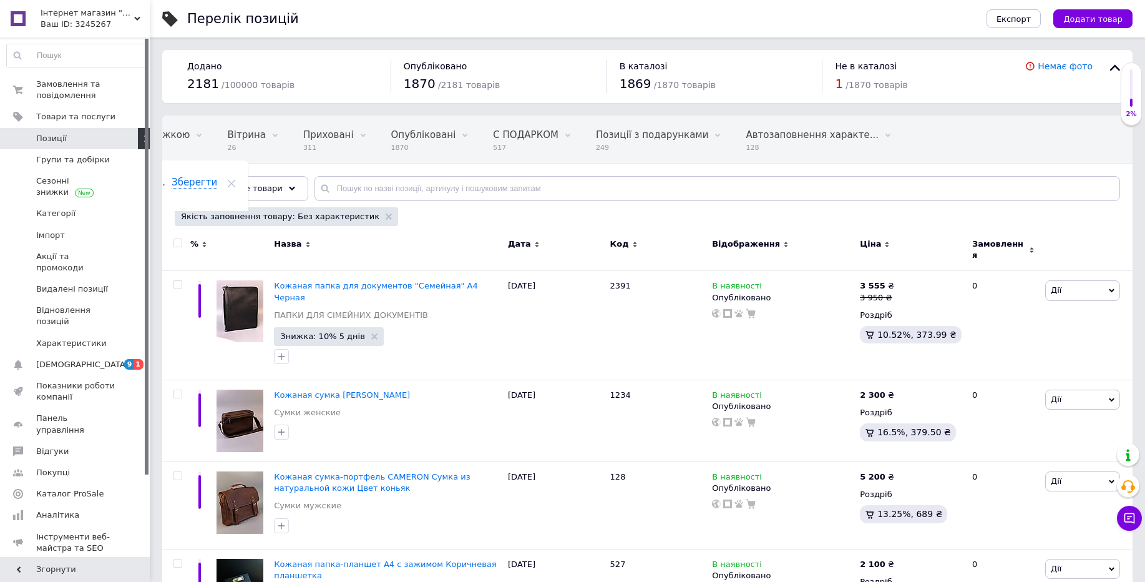
click at [87, 21] on div "Ваш ID: 3245267" at bounding box center [95, 24] width 109 height 11
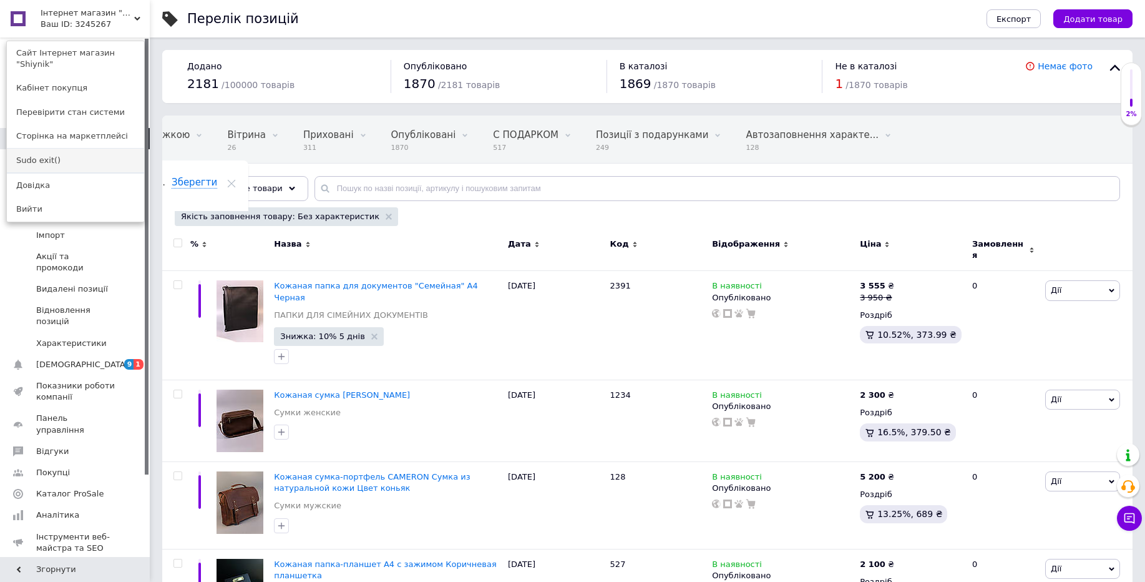
click at [53, 150] on link "Sudo exit()" at bounding box center [75, 161] width 137 height 24
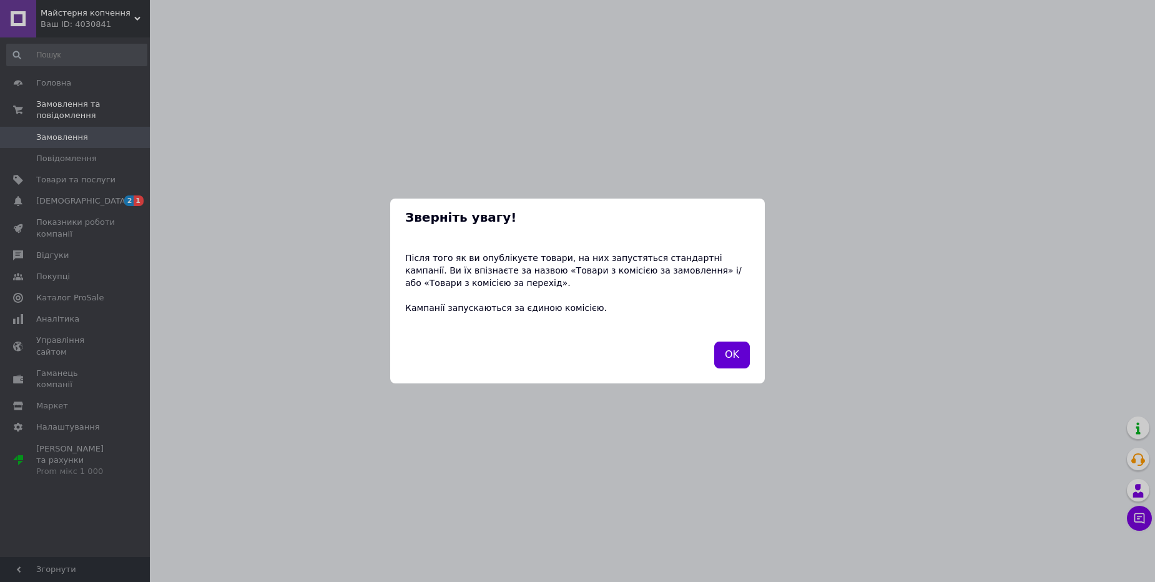
click at [737, 357] on button "OK" at bounding box center [732, 354] width 36 height 27
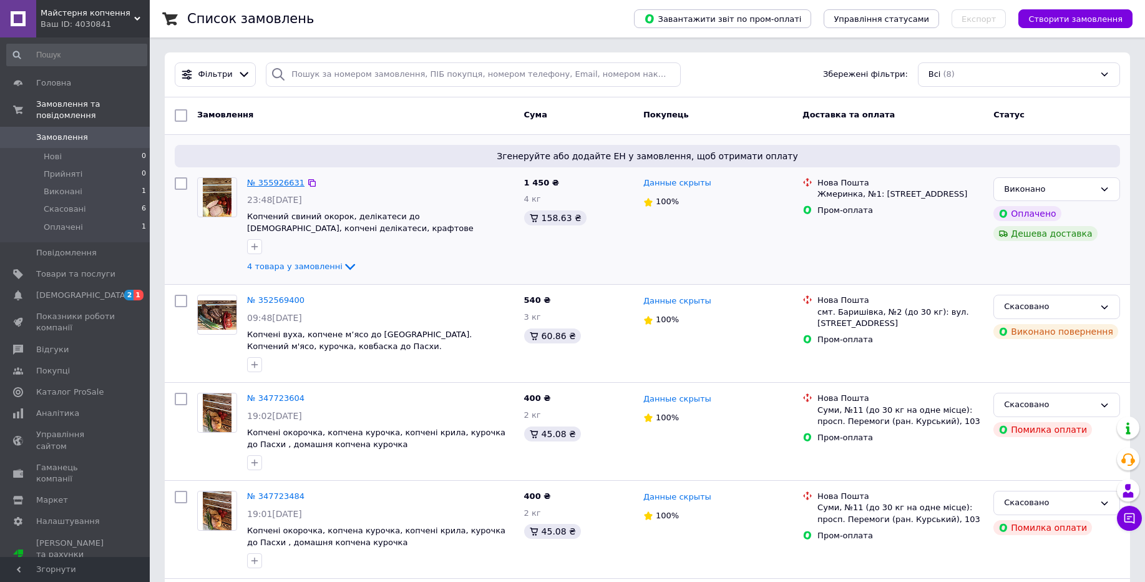
click at [275, 181] on link "№ 355926631" at bounding box center [275, 182] width 57 height 9
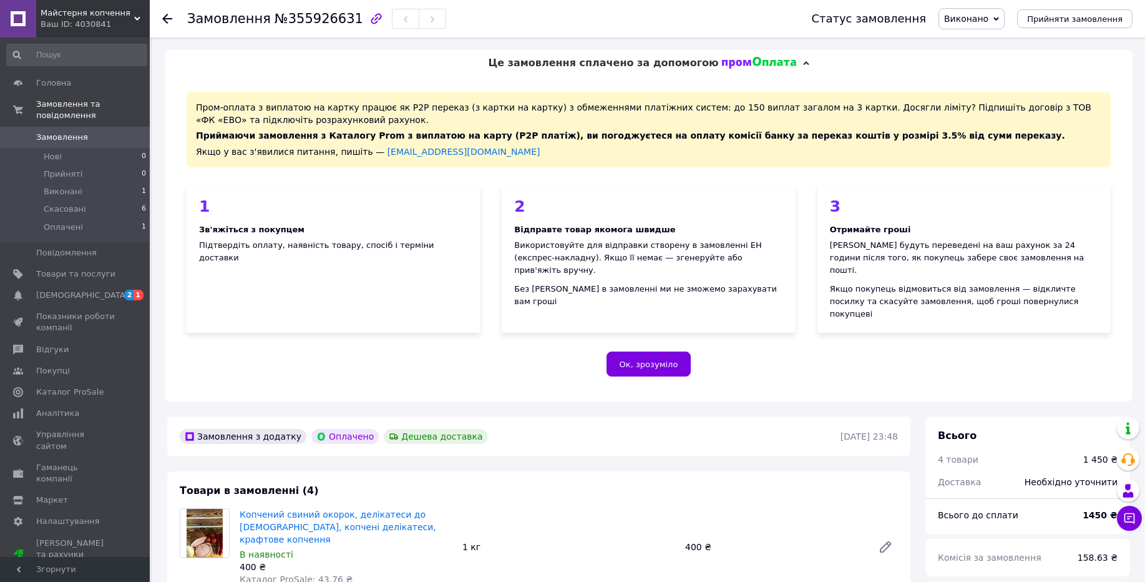
click at [66, 20] on div "Ваш ID: 4030841" at bounding box center [95, 24] width 109 height 11
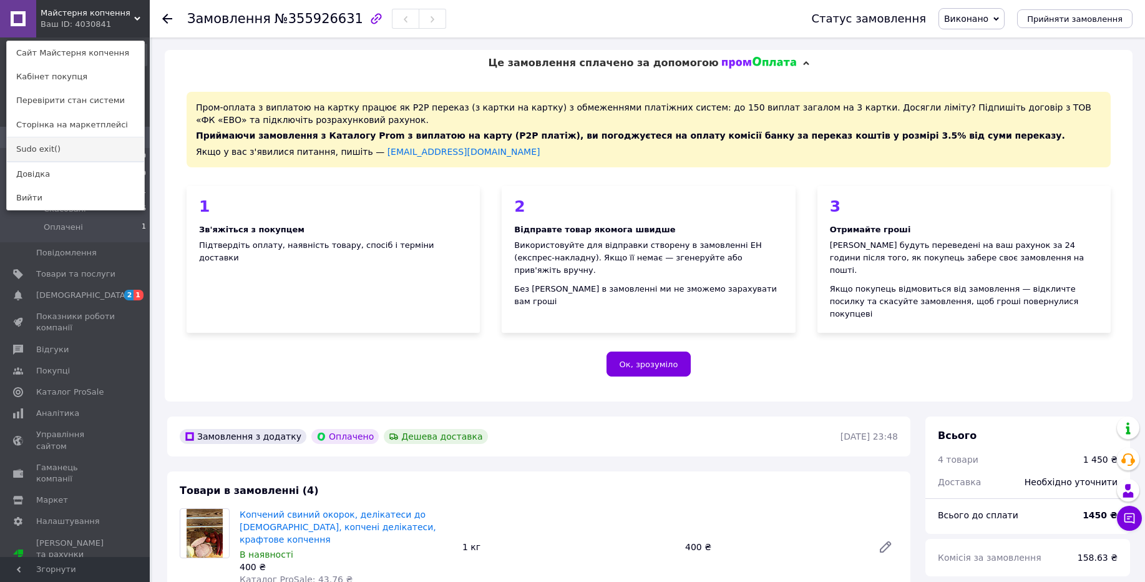
click at [36, 148] on link "Sudo exit()" at bounding box center [75, 149] width 137 height 24
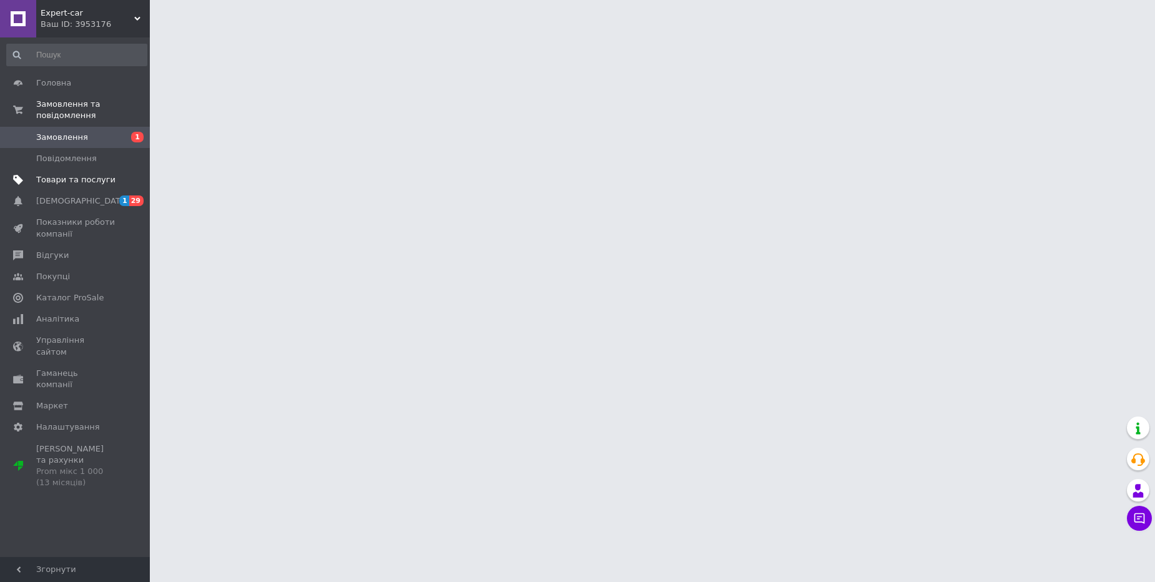
click at [68, 182] on span "Товари та послуги" at bounding box center [75, 179] width 79 height 11
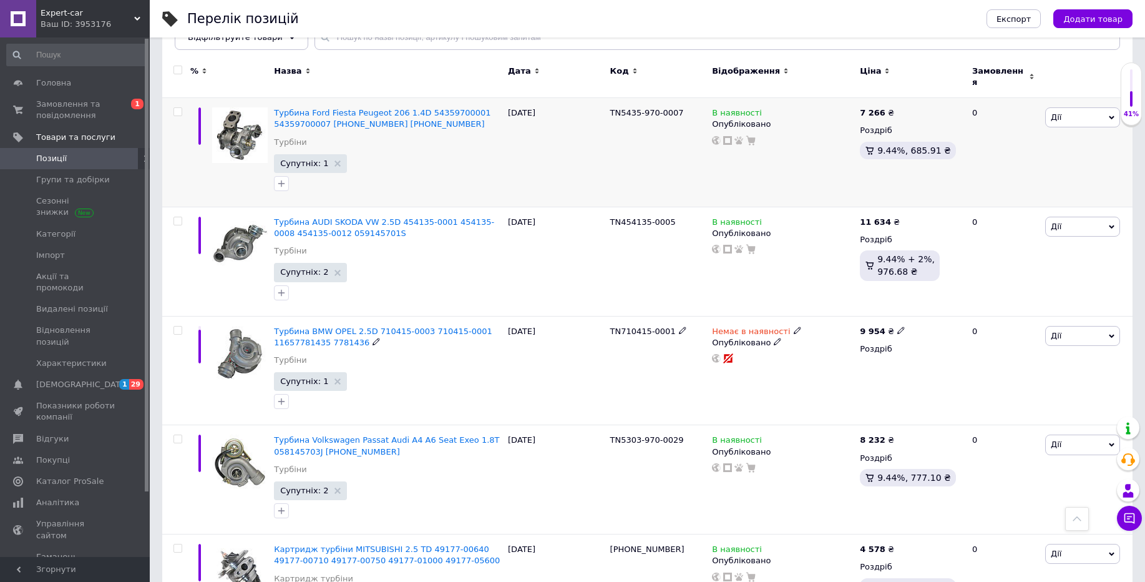
scroll to position [75, 0]
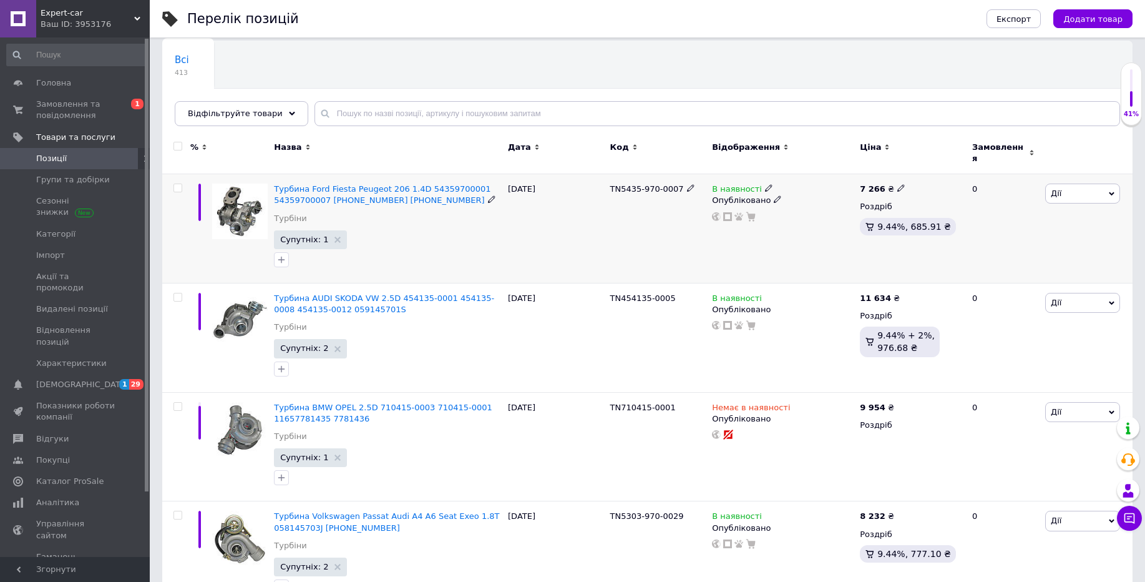
click at [765, 184] on icon at bounding box center [768, 187] width 7 height 7
click at [635, 38] on div "Всі 413 Ok Відфільтровано... Зберегти" at bounding box center [647, 89] width 971 height 103
click at [765, 184] on icon at bounding box center [768, 187] width 7 height 7
click at [697, 59] on div "Всі 413 Ok Відфільтровано... Зберегти" at bounding box center [647, 89] width 971 height 103
click at [86, 20] on div "Ваш ID: 3953176" at bounding box center [95, 24] width 109 height 11
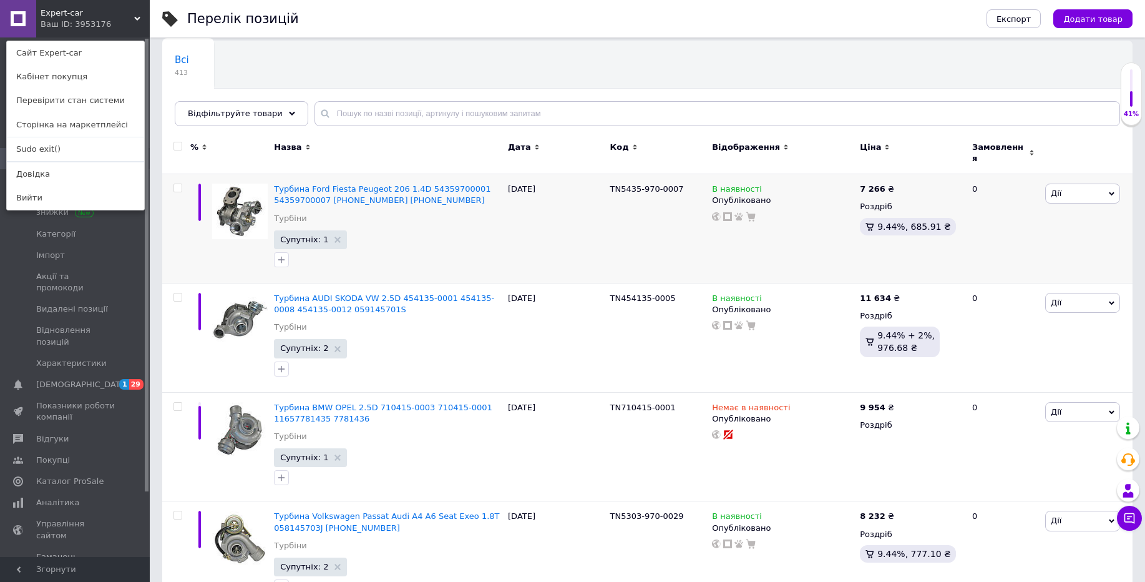
drag, startPoint x: 51, startPoint y: 150, endPoint x: 413, endPoint y: 24, distance: 383.3
click at [532, 36] on div "Перелік позицій" at bounding box center [574, 18] width 775 height 37
click at [529, 47] on div "Всі 413 Ok Відфільтровано... Зберегти" at bounding box center [647, 89] width 971 height 103
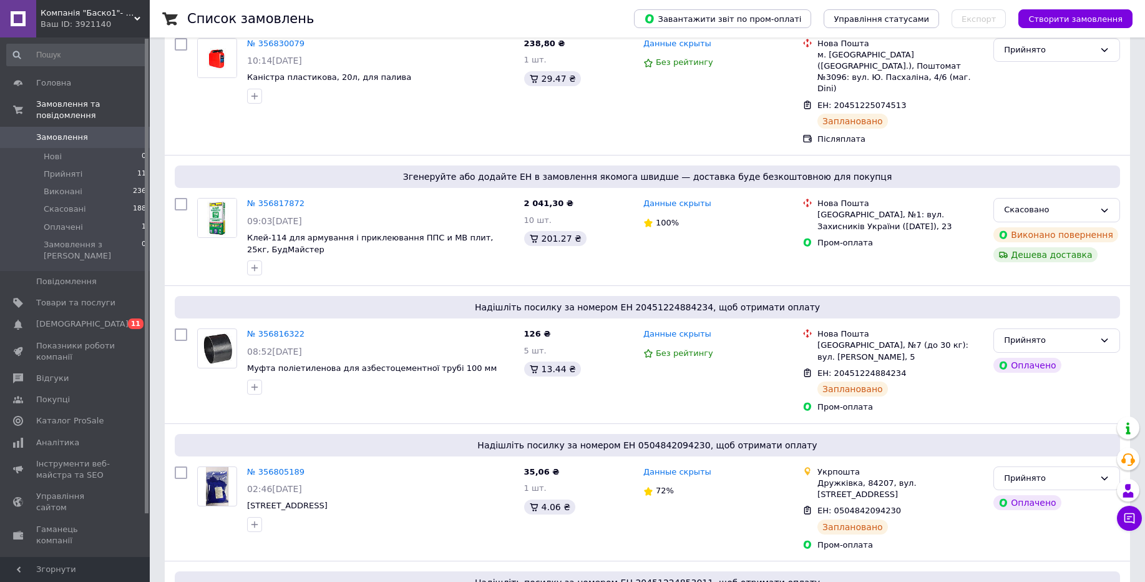
scroll to position [374, 0]
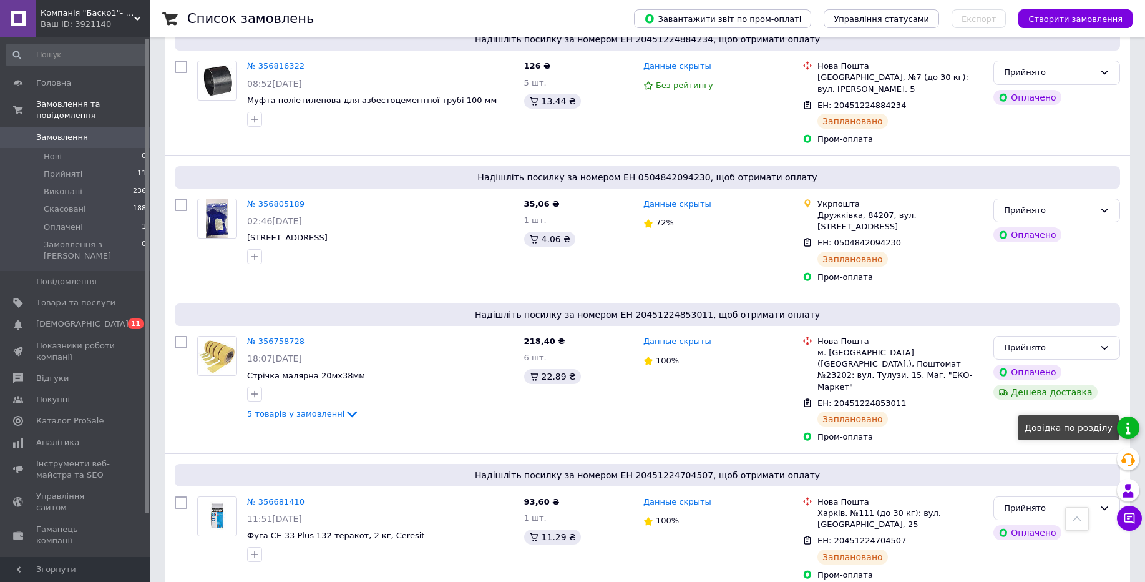
click at [1130, 434] on link at bounding box center [1128, 427] width 22 height 22
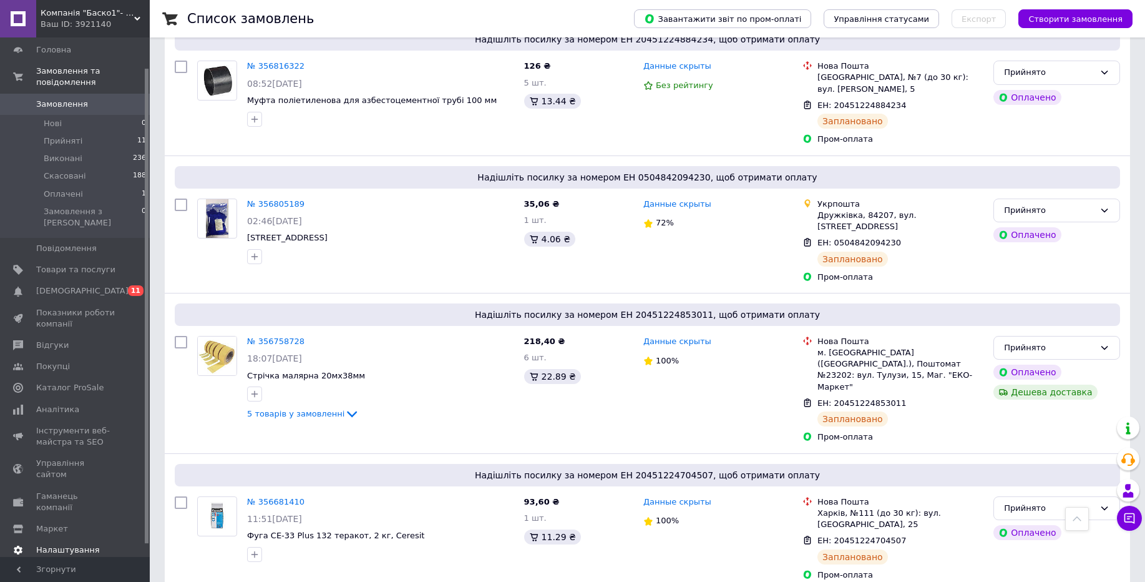
scroll to position [47, 0]
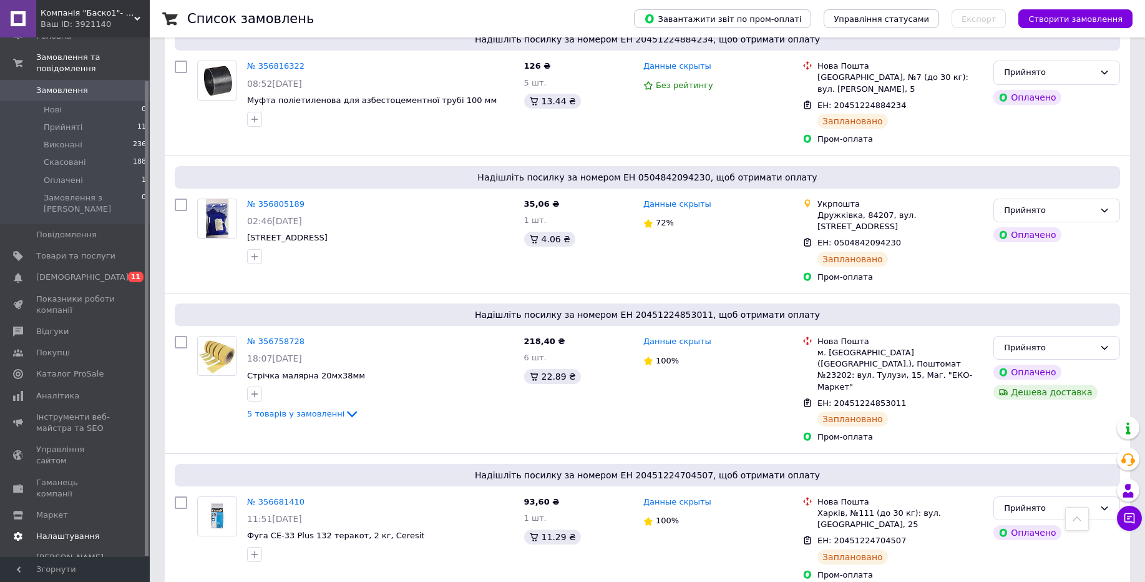
click at [67, 531] on span "Налаштування" at bounding box center [68, 536] width 64 height 11
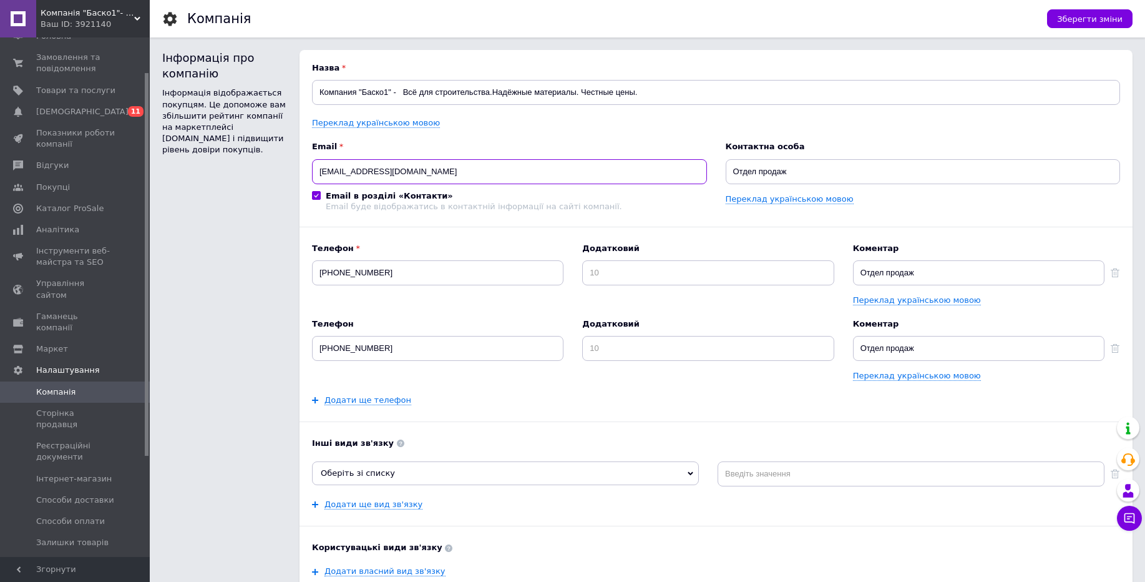
click at [377, 167] on input "[EMAIL_ADDRESS][DOMAIN_NAME]" at bounding box center [509, 171] width 395 height 25
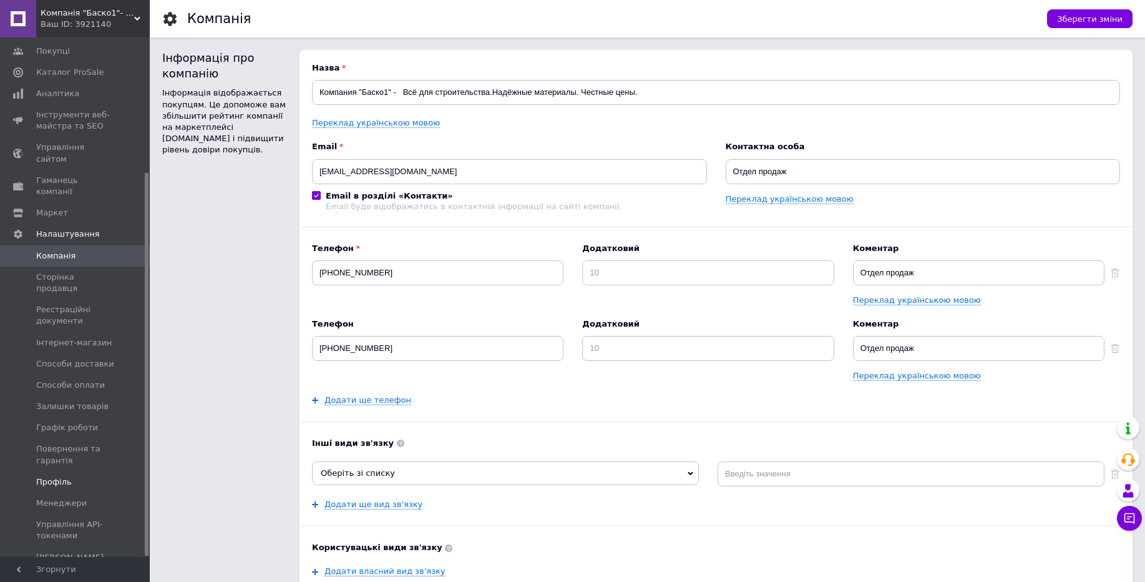
click at [74, 476] on span "Профіль" at bounding box center [75, 481] width 79 height 11
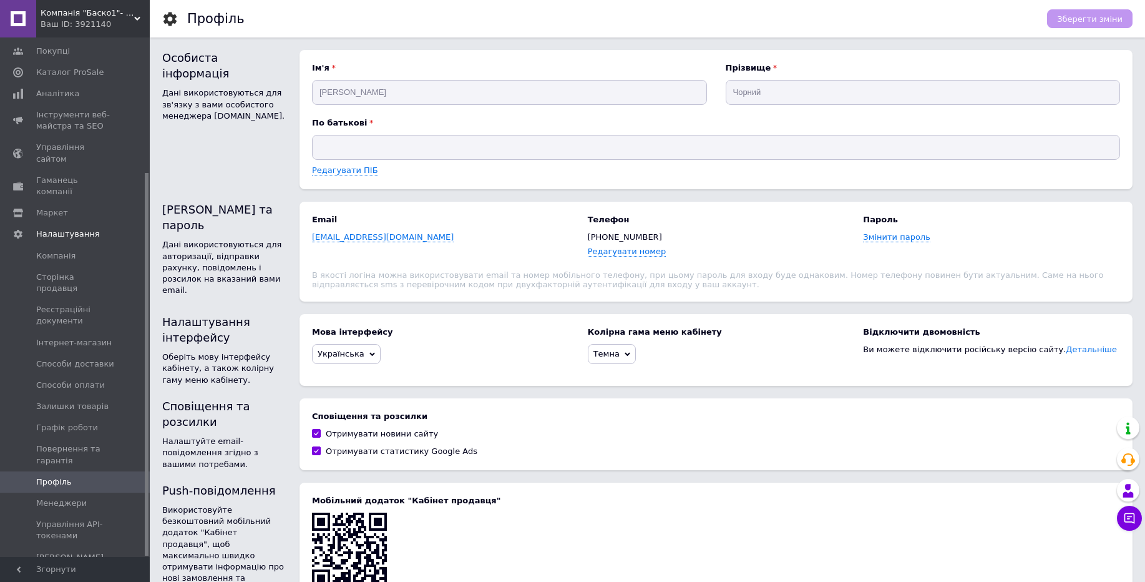
click at [64, 9] on span "Компанія "Баско1"- Усе для будівництва. Надійні матеріали. Справедливі ціни." at bounding box center [88, 12] width 94 height 11
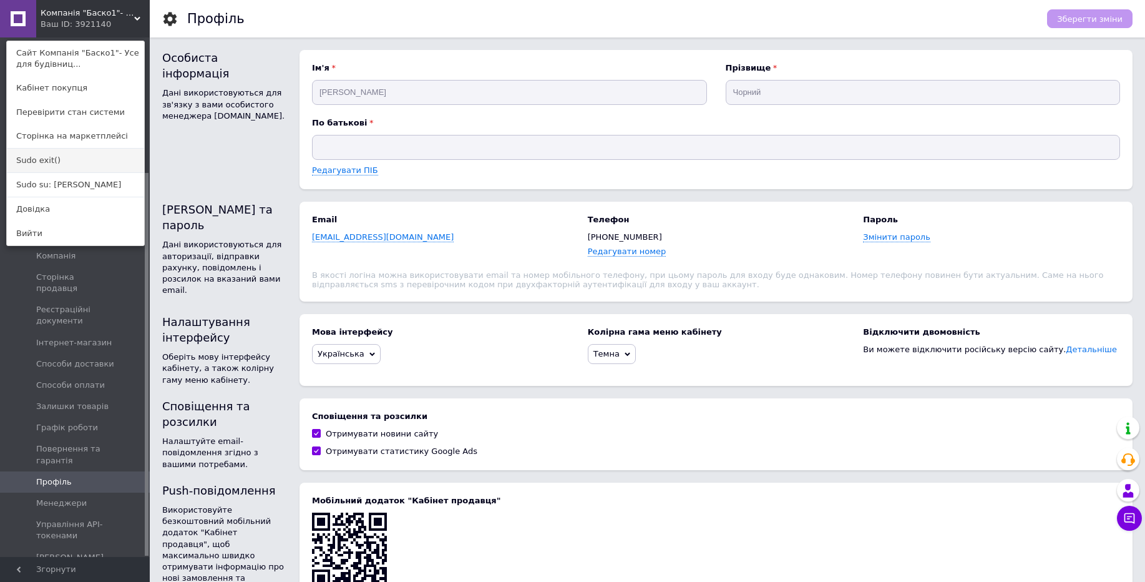
click at [54, 158] on link "Sudo exit()" at bounding box center [75, 161] width 137 height 24
